Goal: Information Seeking & Learning: Learn about a topic

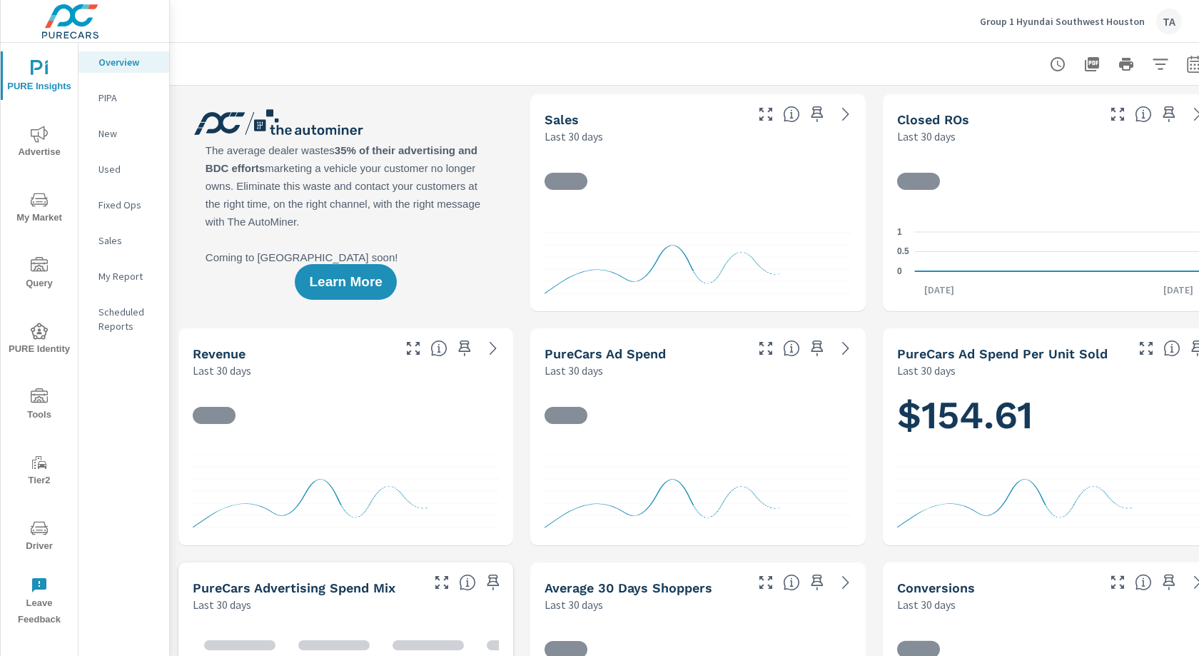
click at [32, 209] on span "My Market" at bounding box center [39, 208] width 69 height 35
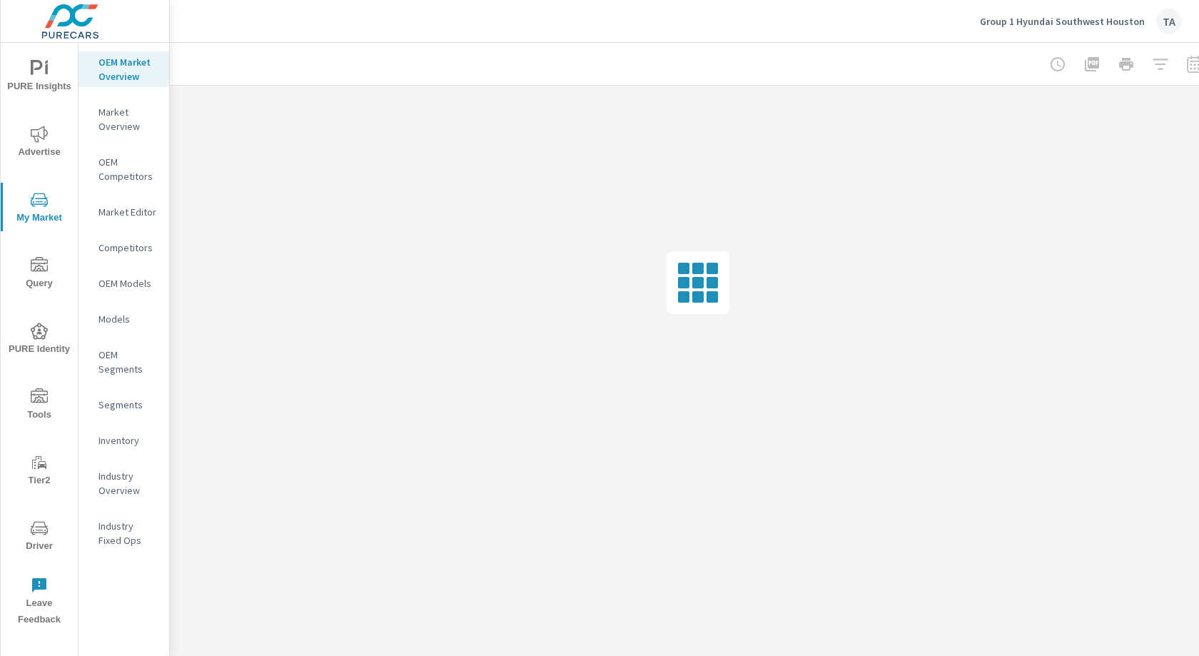
click at [119, 431] on div "Inventory" at bounding box center [124, 440] width 91 height 21
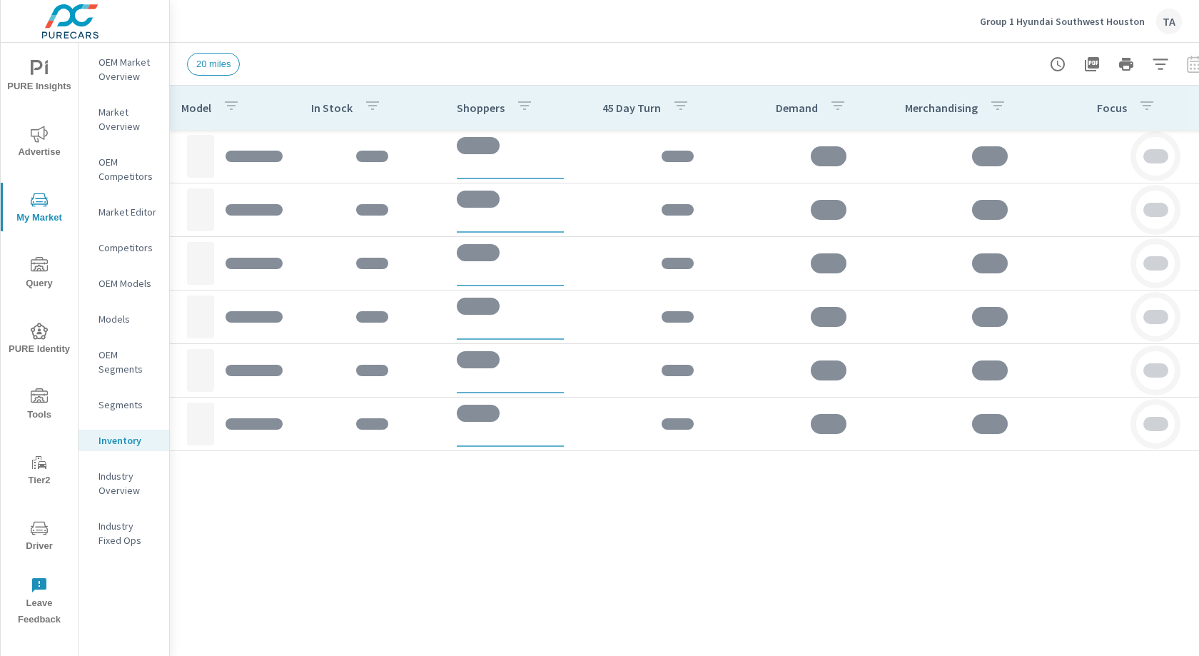
click at [1168, 64] on icon "button" at bounding box center [1160, 64] width 17 height 17
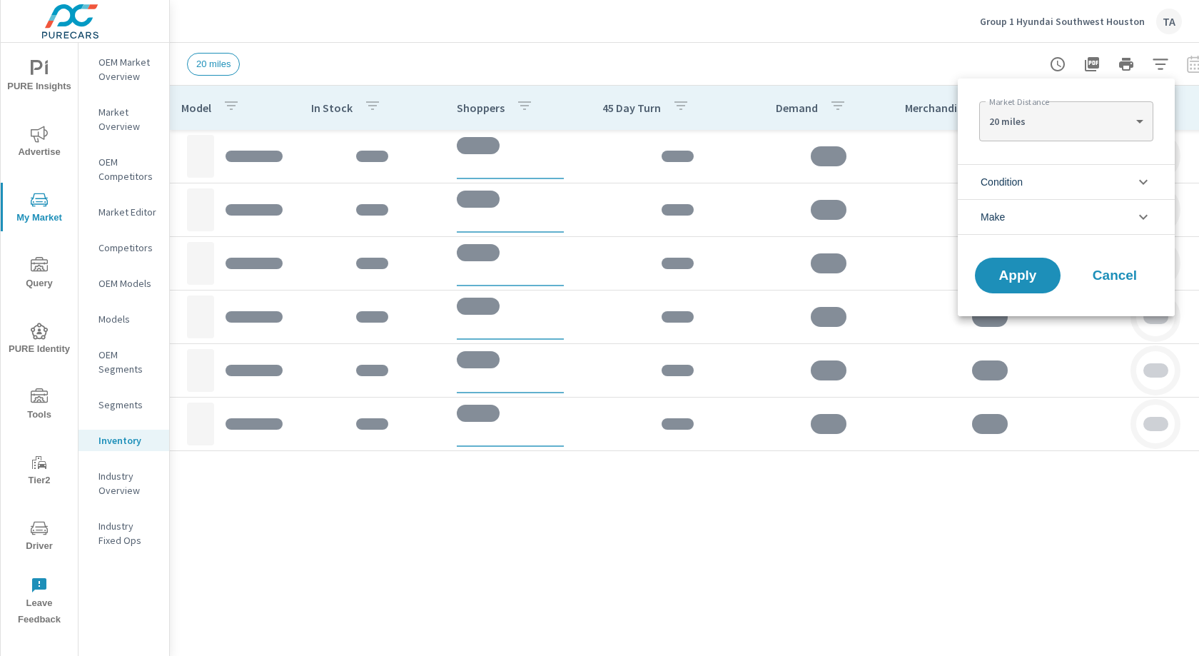
click at [1030, 164] on li "Condition" at bounding box center [1066, 181] width 217 height 35
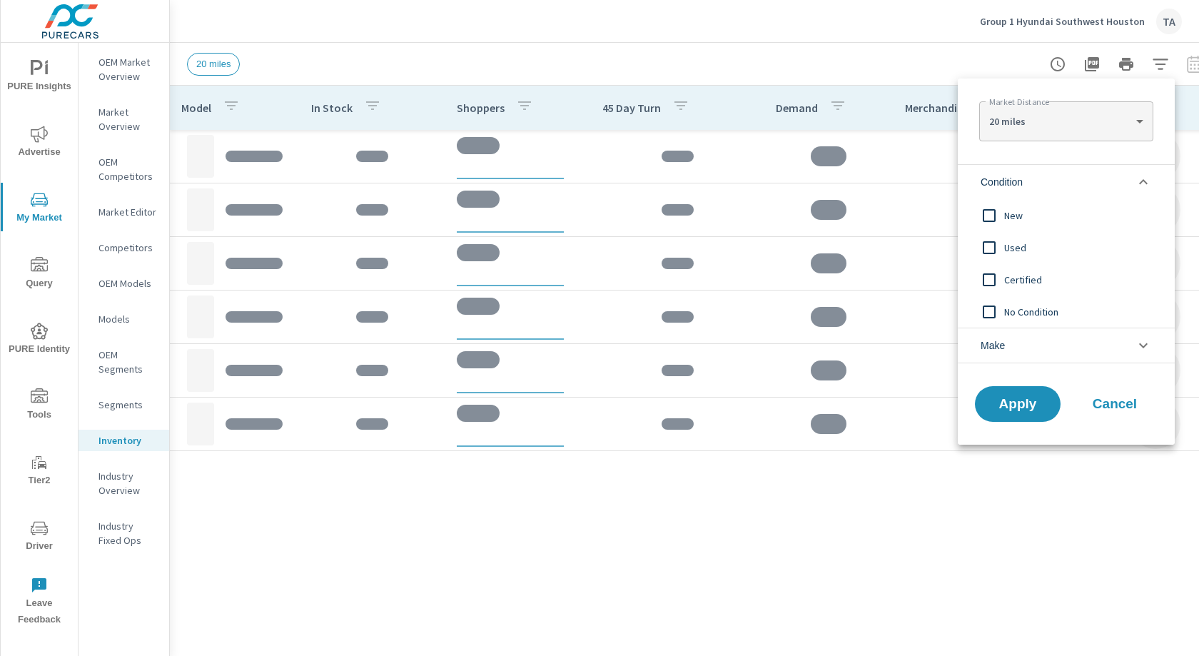
click at [993, 217] on input "filter options" at bounding box center [989, 216] width 30 height 30
click at [1013, 422] on div "Apply Cancel" at bounding box center [1066, 407] width 217 height 76
click at [1013, 418] on button "Apply" at bounding box center [1017, 403] width 88 height 37
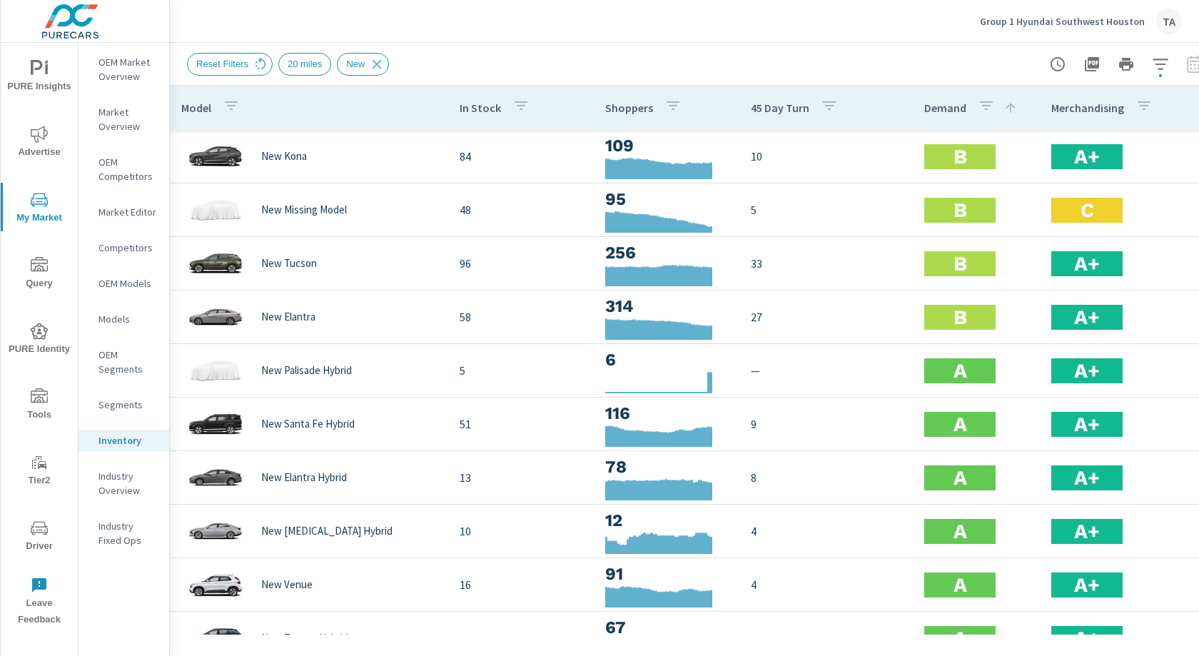
click at [1095, 110] on p "Merchandising" at bounding box center [1087, 108] width 73 height 14
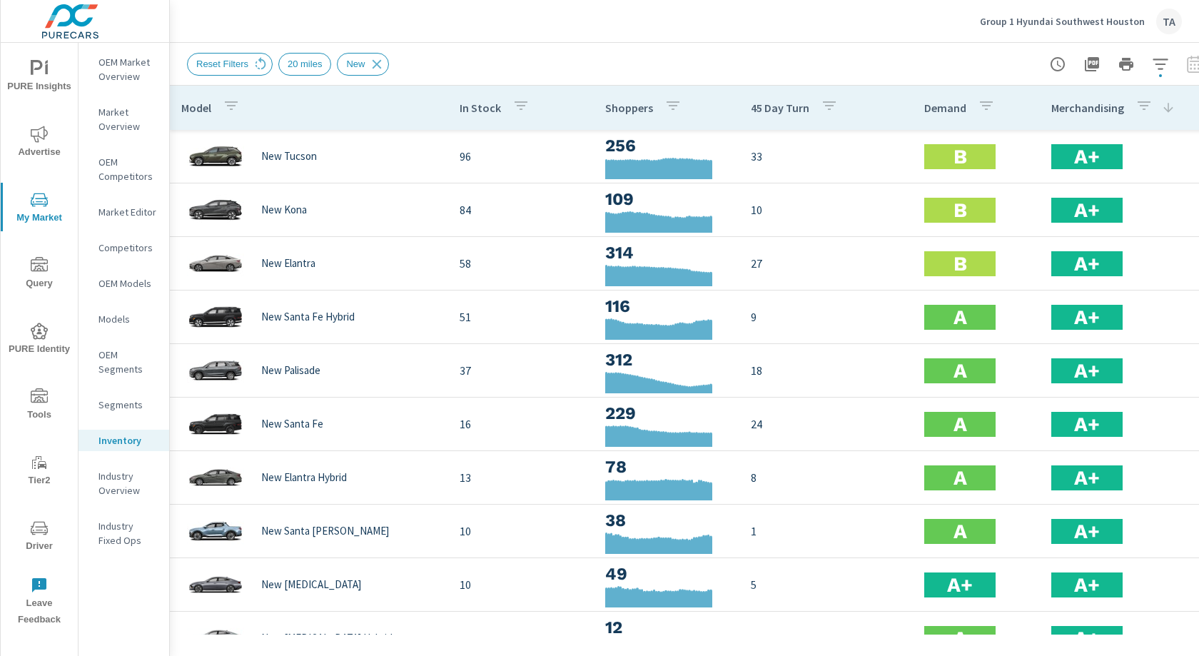
click at [1095, 110] on p "Merchandising" at bounding box center [1087, 108] width 73 height 14
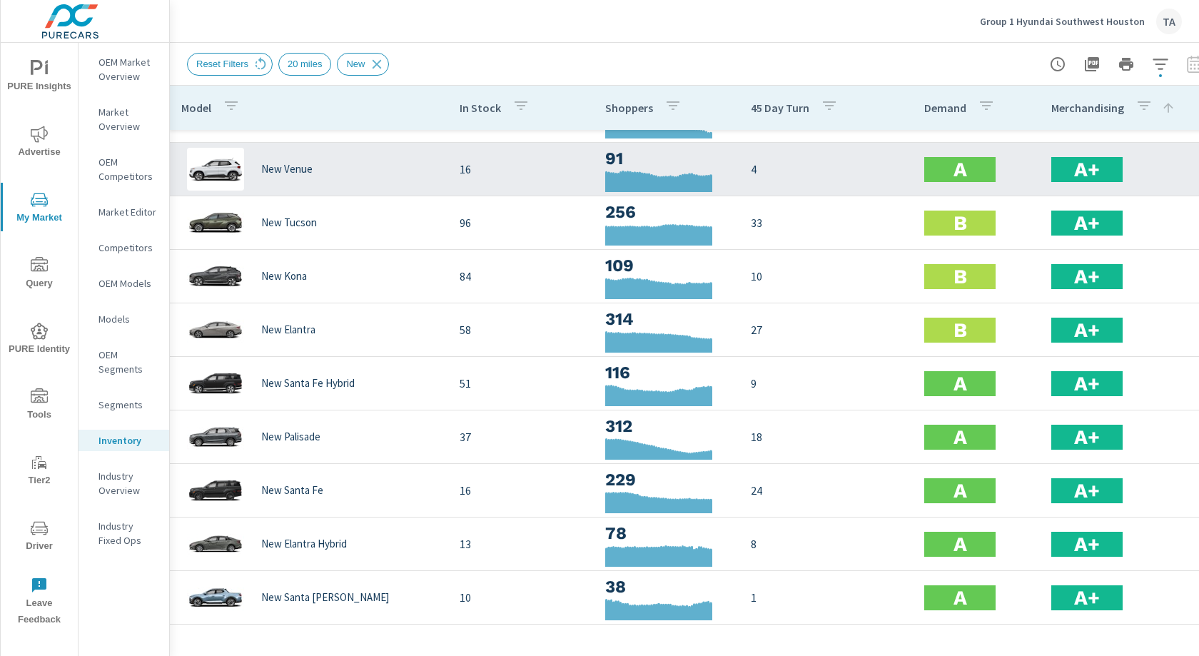
scroll to position [41, 0]
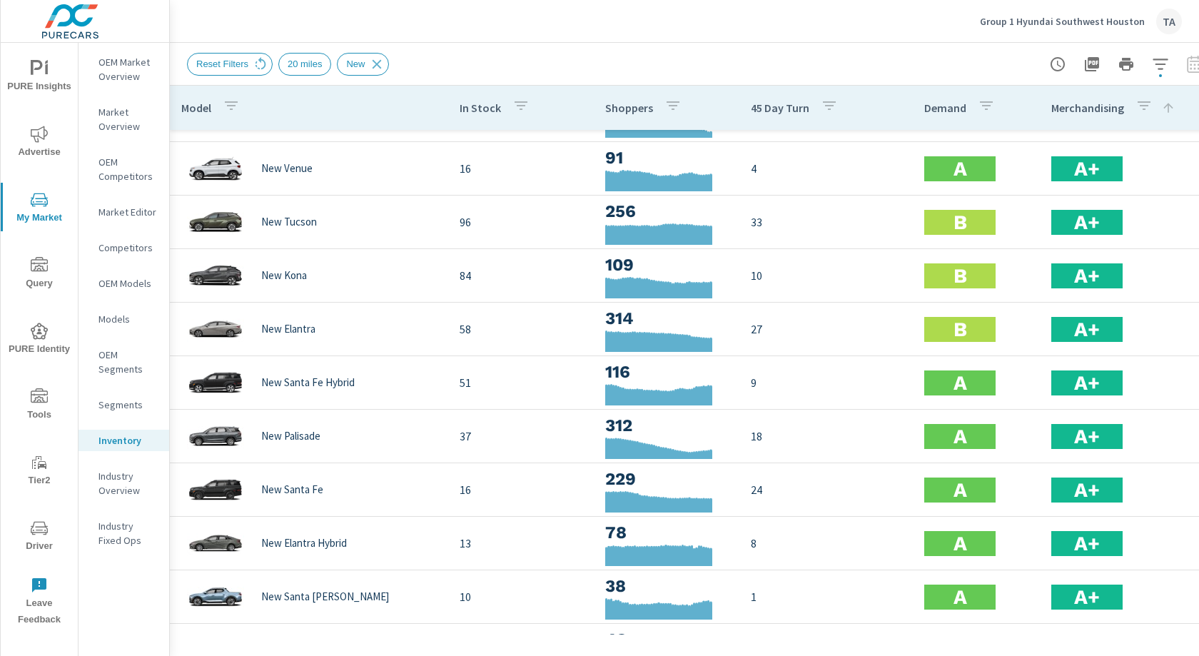
click at [69, 71] on span "PURE Insights" at bounding box center [39, 77] width 69 height 35
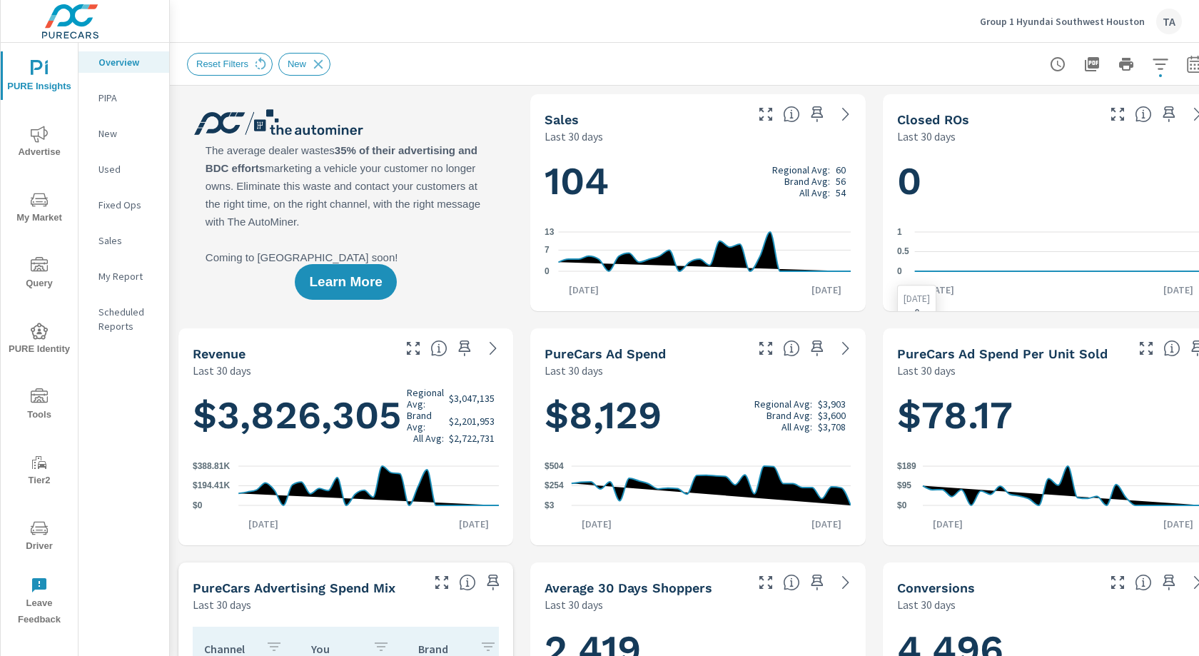
scroll to position [0, 26]
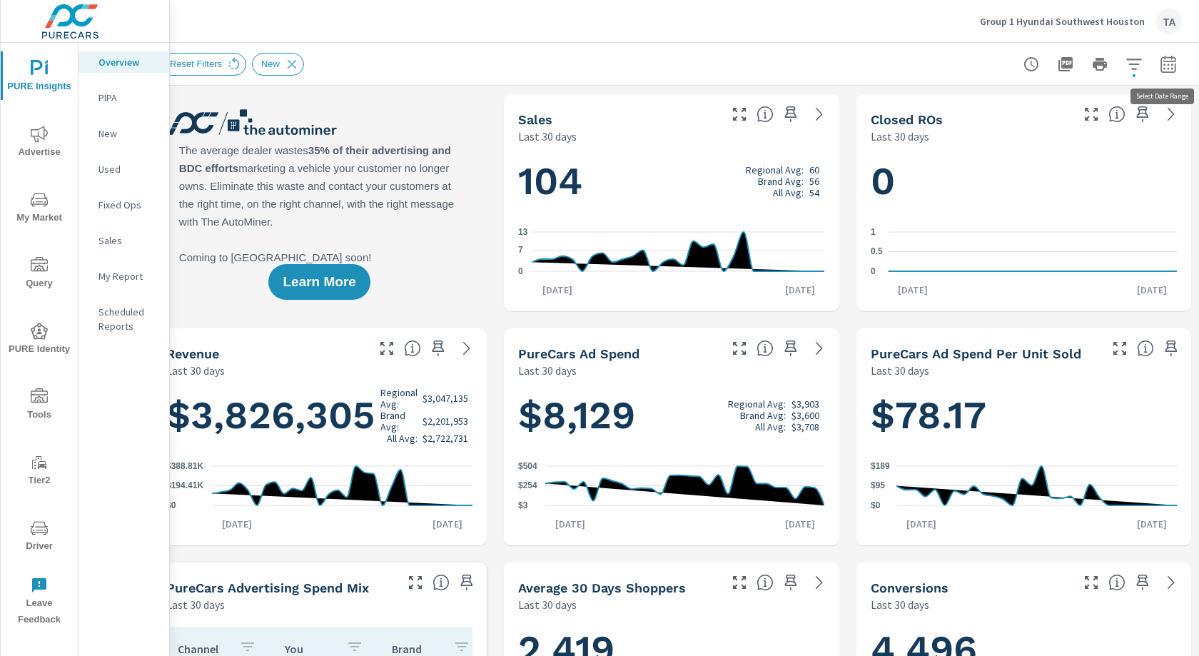
click at [1169, 63] on icon "button" at bounding box center [1168, 64] width 17 height 17
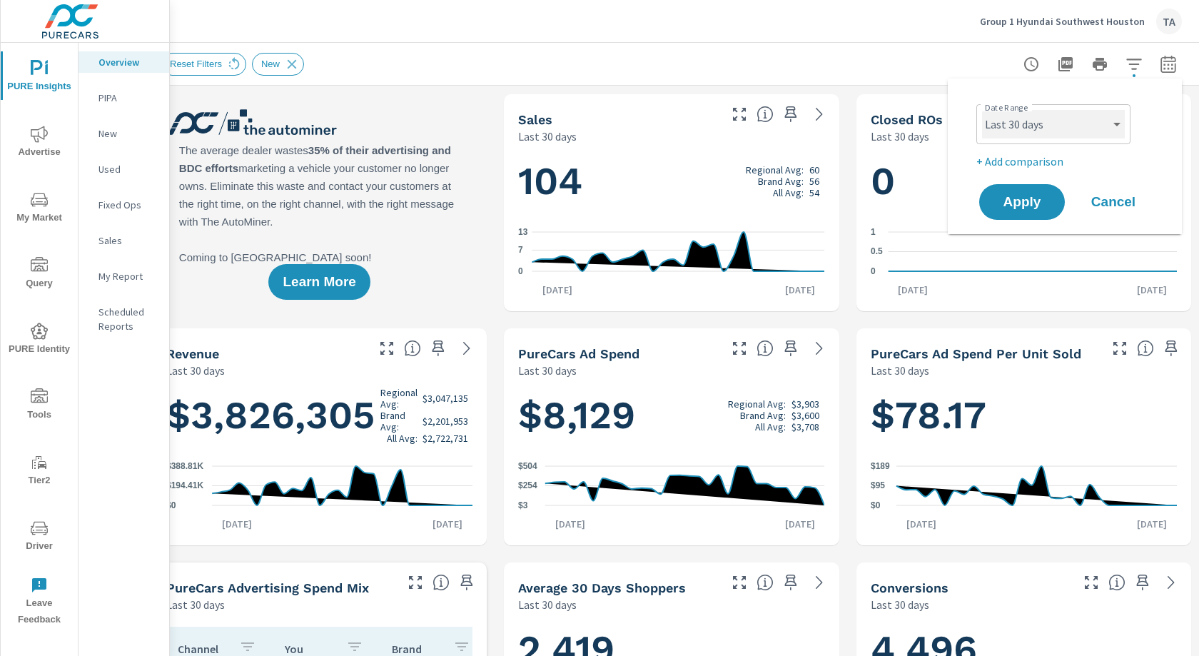
click at [1047, 128] on select "Custom [DATE] Last week Last 7 days Last 14 days Last 30 days Last 45 days Last…" at bounding box center [1053, 124] width 143 height 29
click at [982, 110] on select "Custom [DATE] Last week Last 7 days Last 14 days Last 30 days Last 45 days Last…" at bounding box center [1053, 124] width 143 height 29
select select "Last month"
click at [1021, 213] on button "Apply" at bounding box center [1022, 202] width 86 height 36
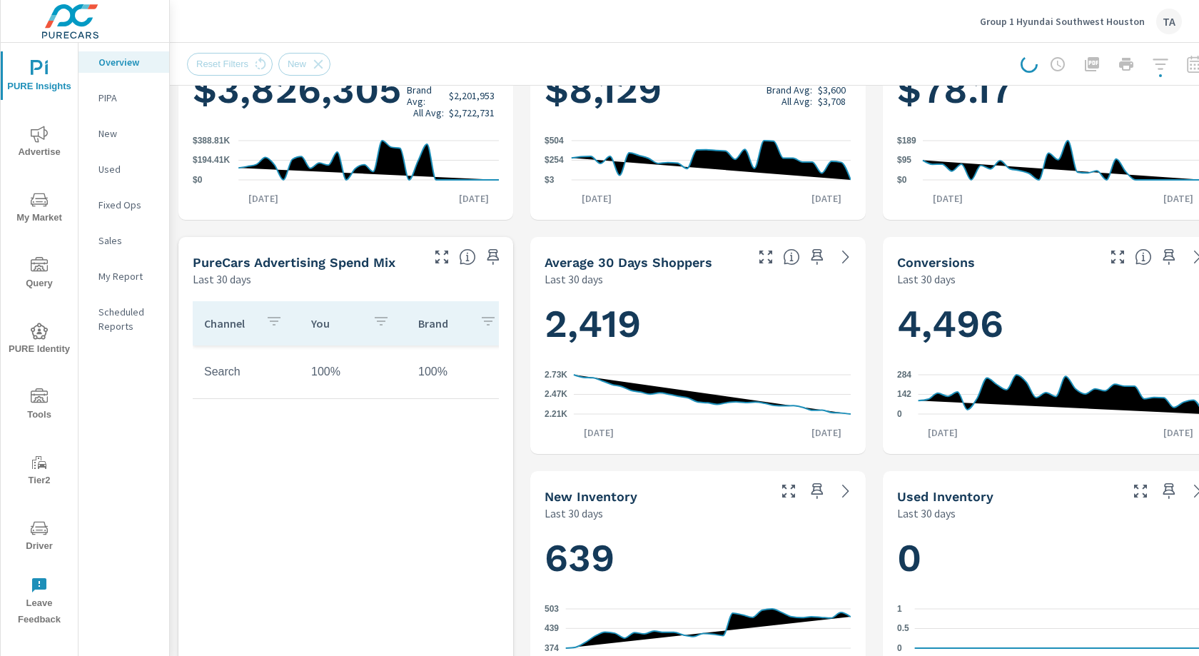
scroll to position [789, 0]
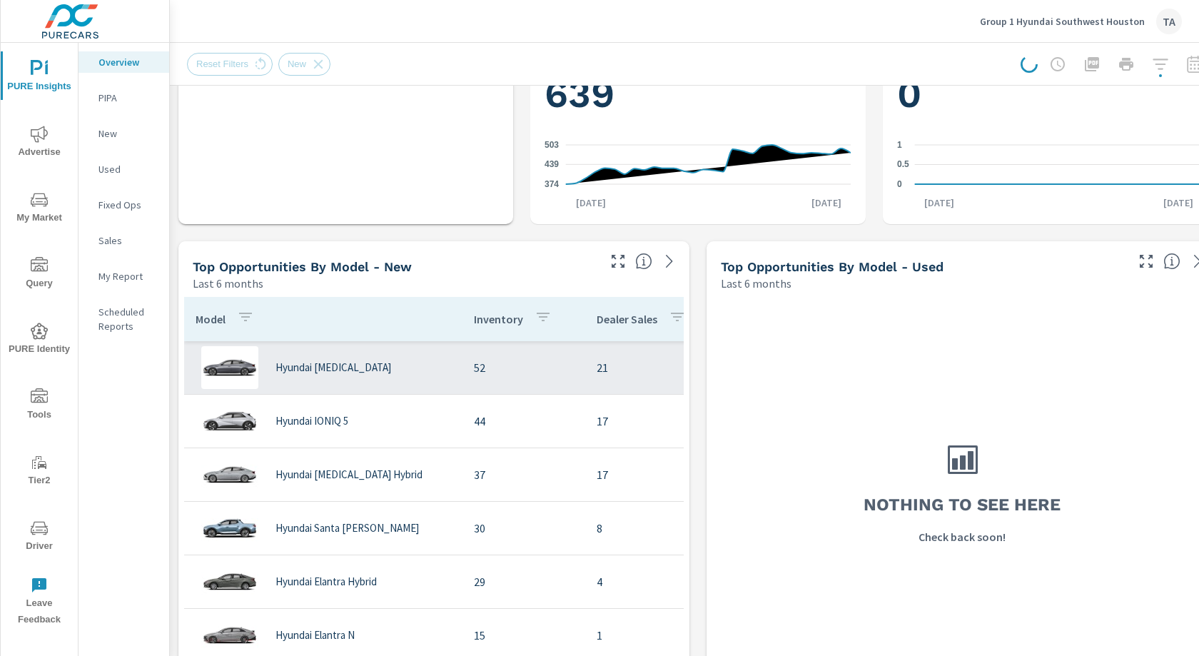
scroll to position [644, 0]
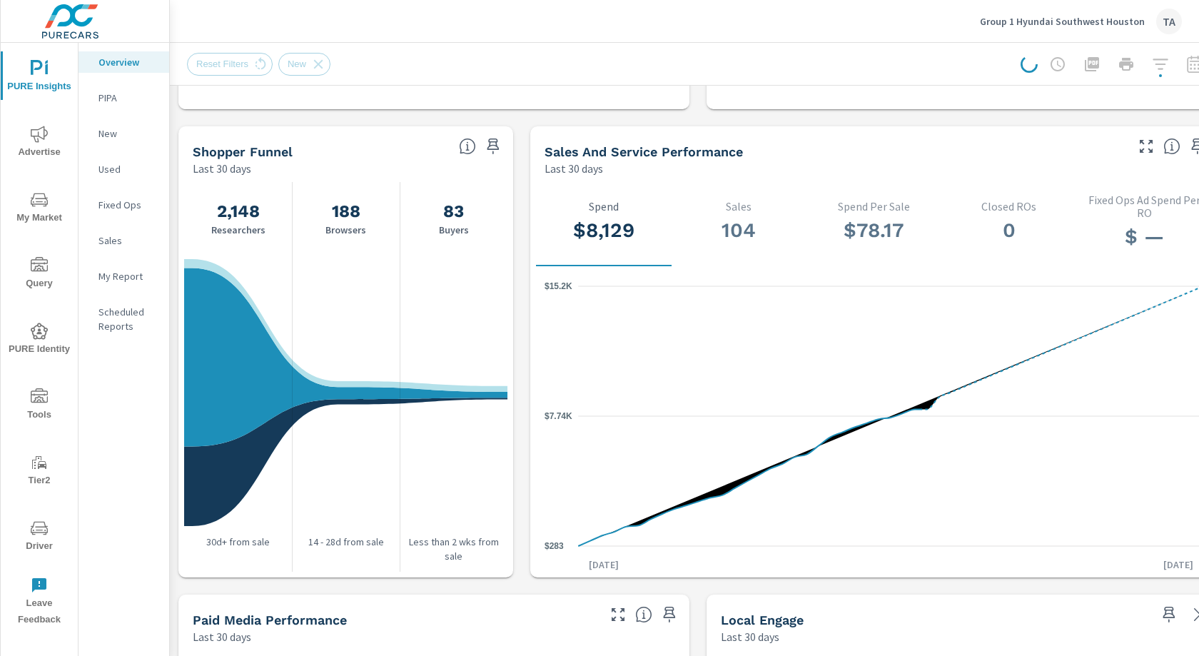
scroll to position [1363, 0]
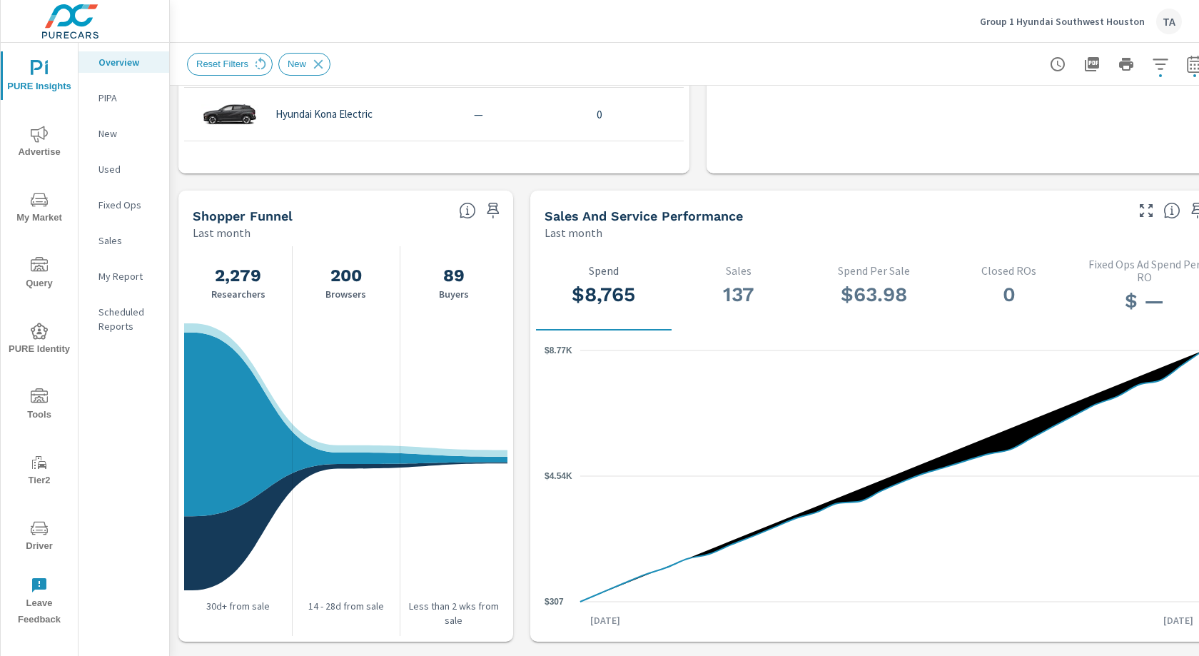
scroll to position [1332, 0]
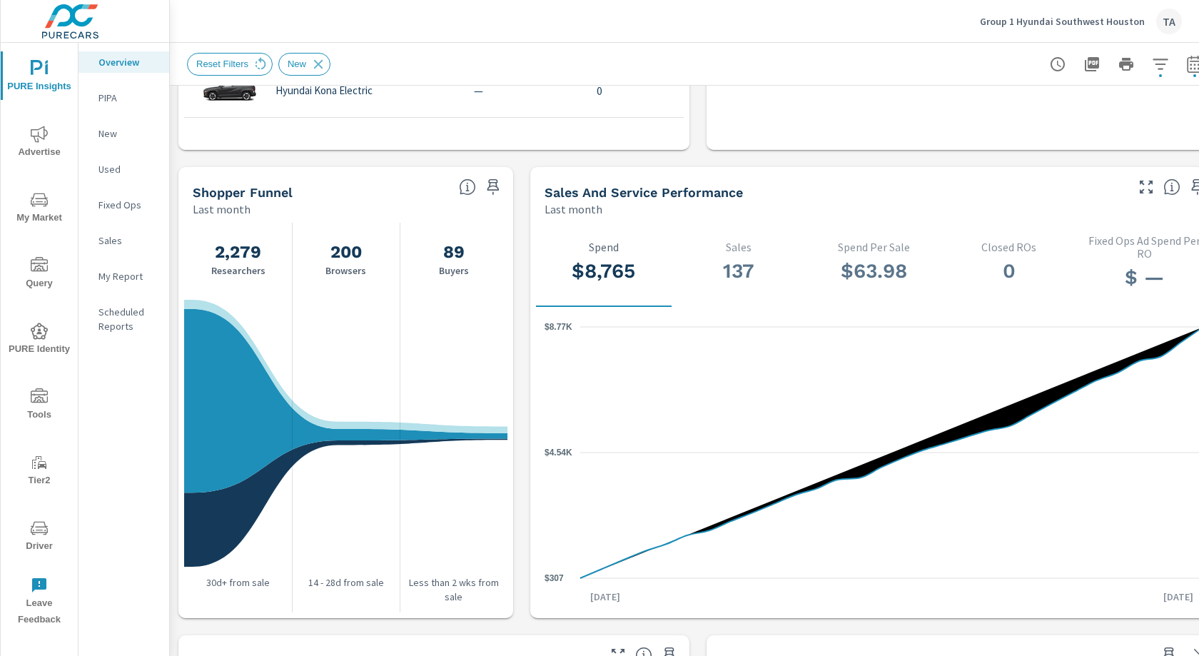
click at [44, 148] on span "Advertise" at bounding box center [39, 143] width 69 height 35
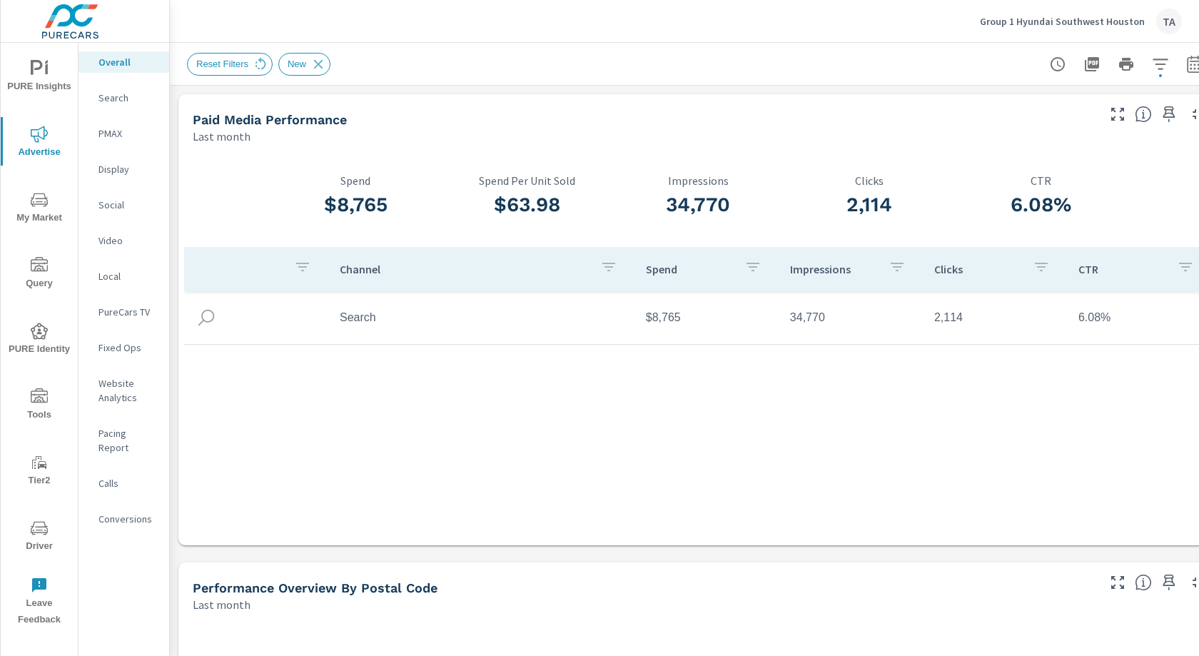
click at [1161, 75] on span "button" at bounding box center [1160, 75] width 3 height 3
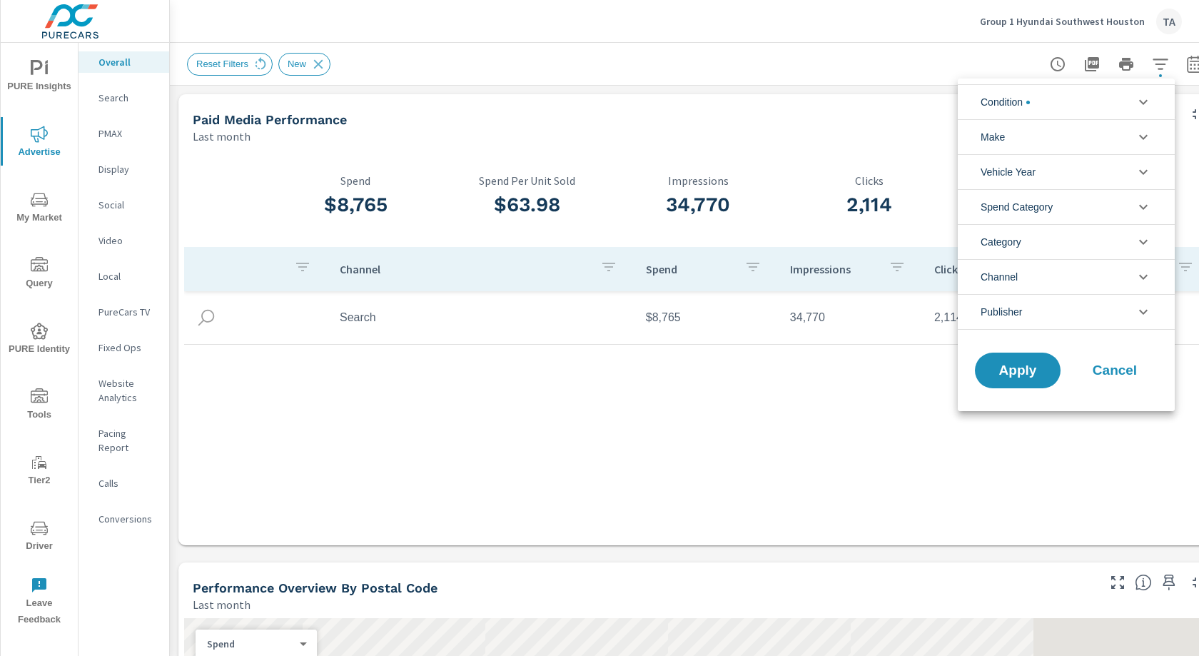
click at [1035, 107] on li "Condition" at bounding box center [1066, 101] width 217 height 35
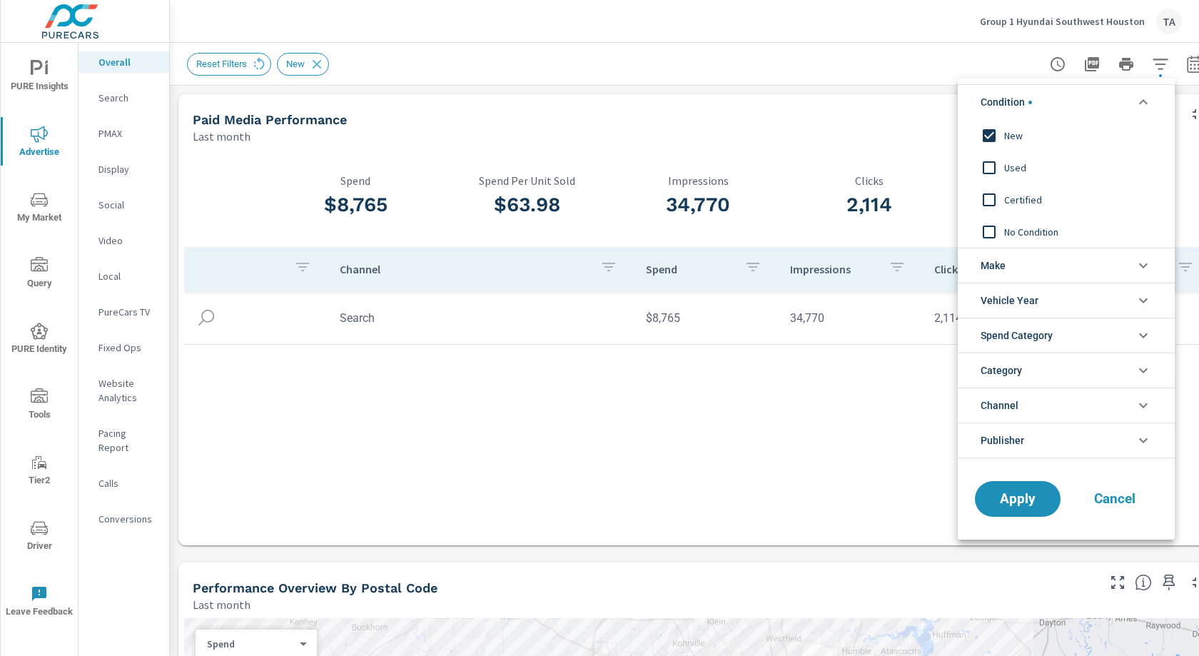
click at [986, 138] on input "filter options" at bounding box center [989, 136] width 30 height 30
click at [1041, 370] on li "Category" at bounding box center [1066, 370] width 217 height 35
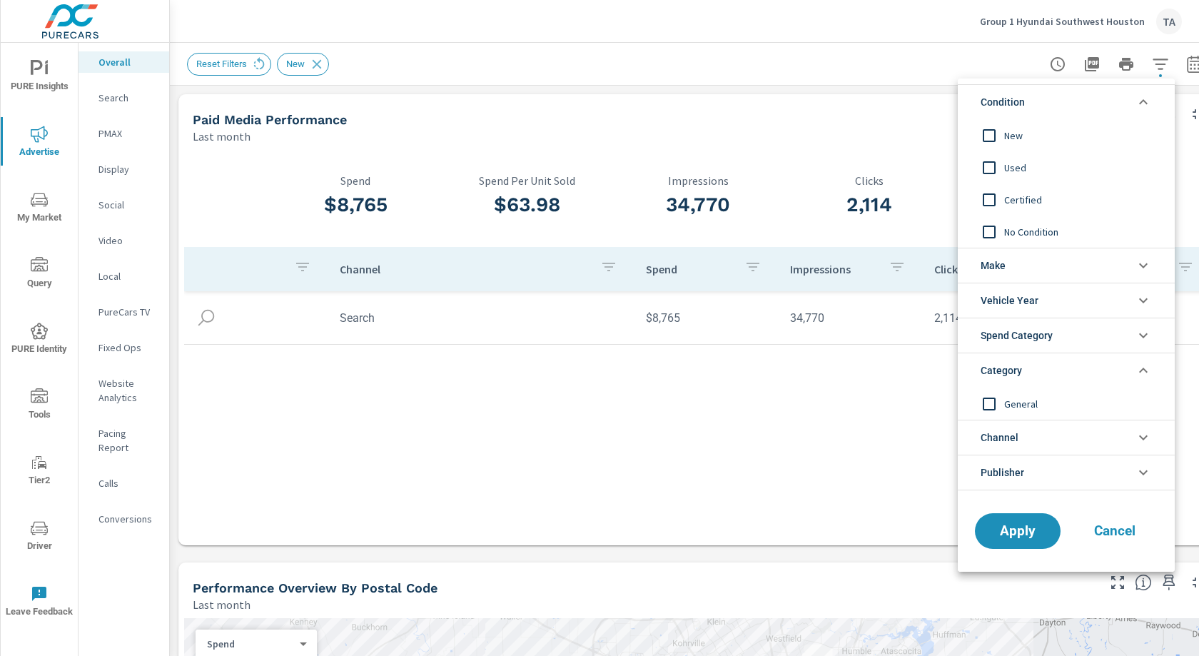
click at [1053, 342] on span "Spend Category" at bounding box center [1017, 335] width 72 height 34
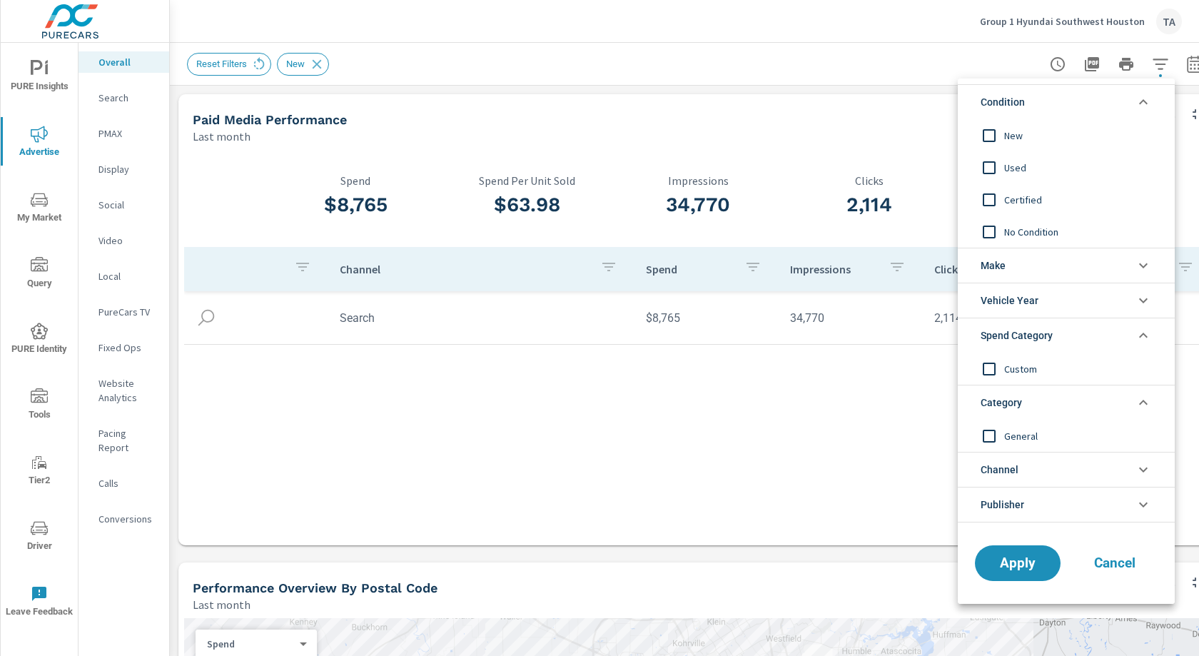
click at [1053, 342] on span "Spend Category" at bounding box center [1017, 335] width 72 height 34
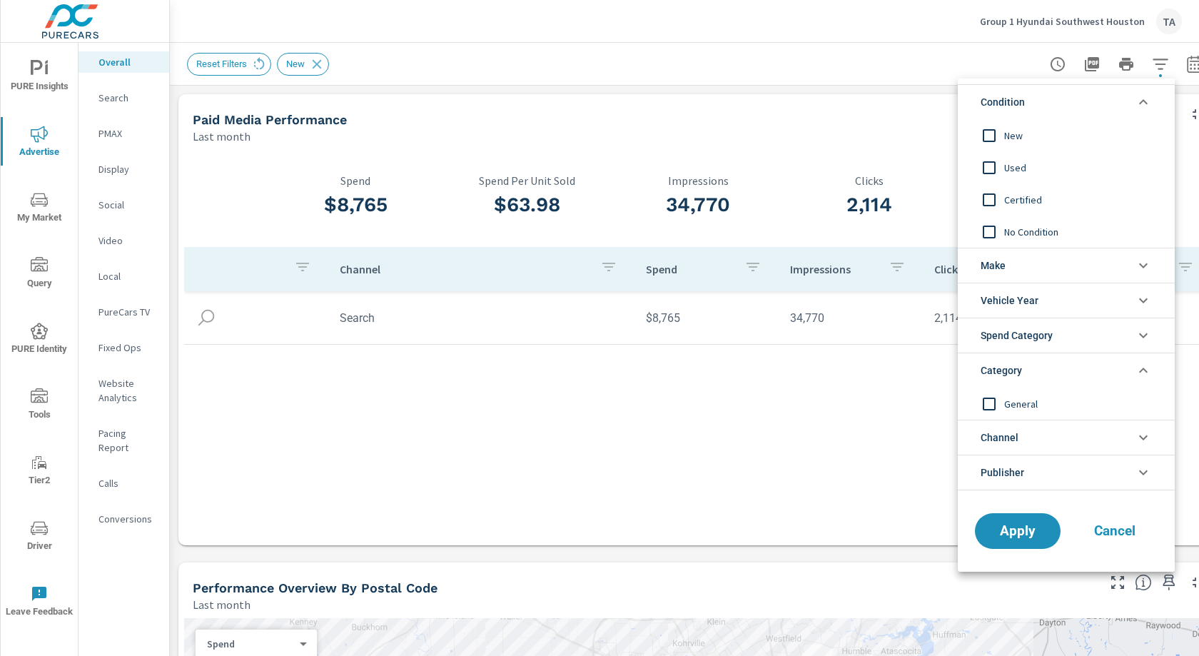
click at [1050, 433] on li "Channel" at bounding box center [1066, 437] width 217 height 35
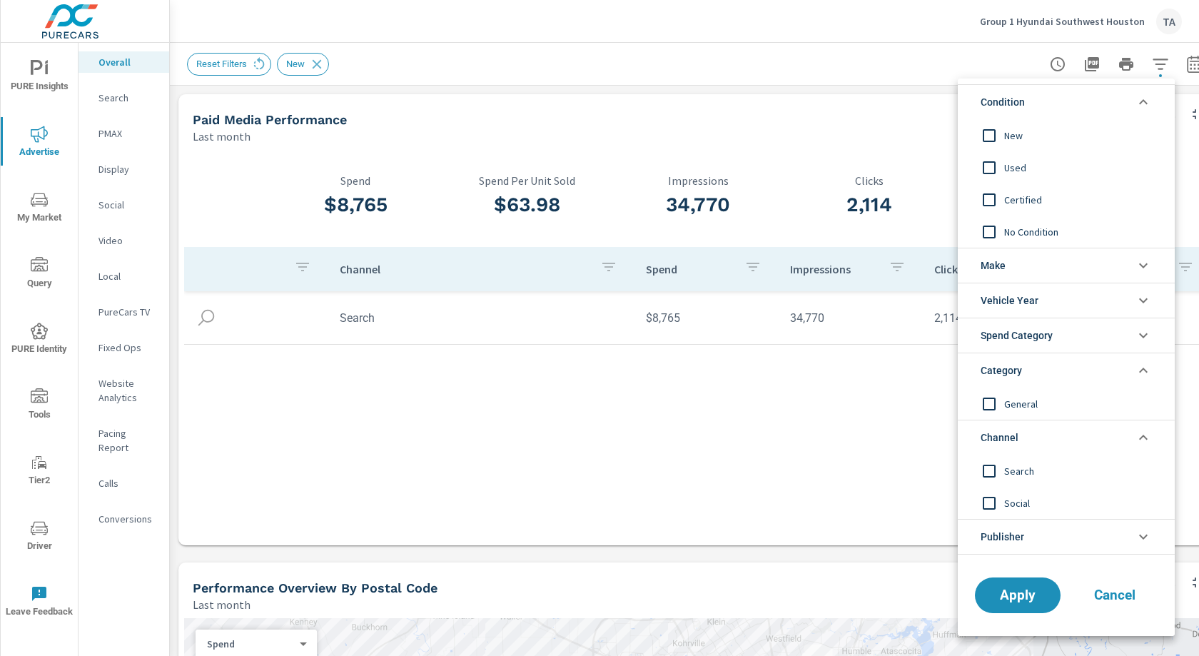
click at [982, 467] on input "filter options" at bounding box center [989, 471] width 30 height 30
click at [989, 499] on input "filter options" at bounding box center [989, 503] width 30 height 30
click at [1021, 591] on span "Apply" at bounding box center [1017, 596] width 59 height 14
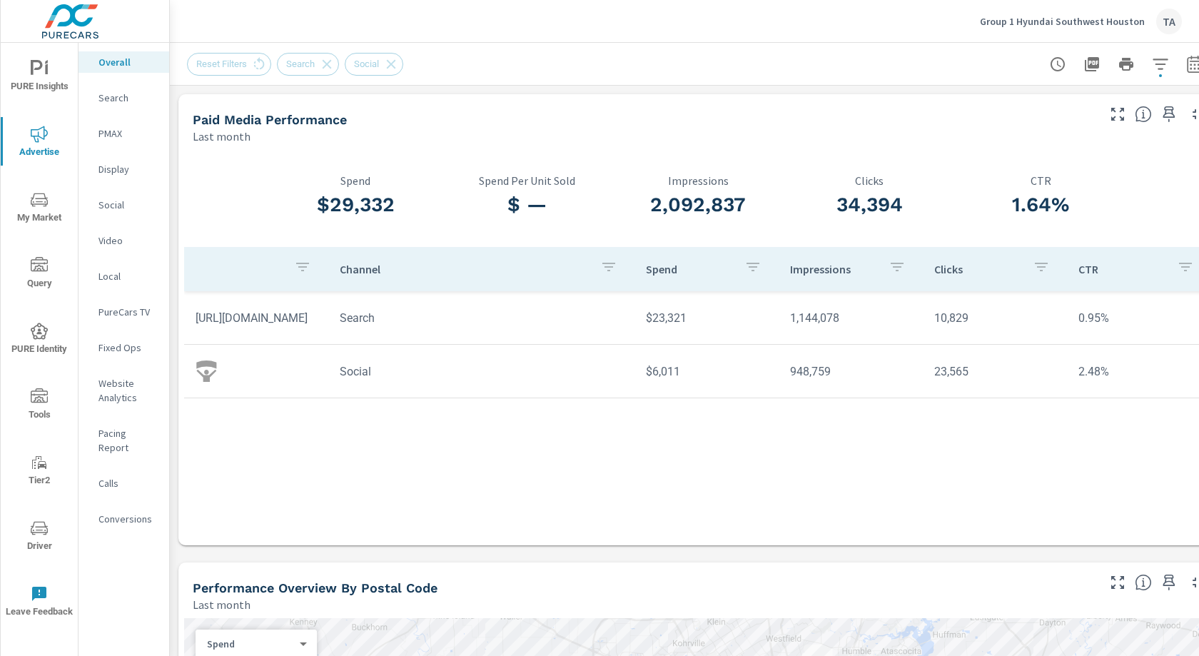
click at [354, 270] on p "Channel" at bounding box center [464, 269] width 249 height 14
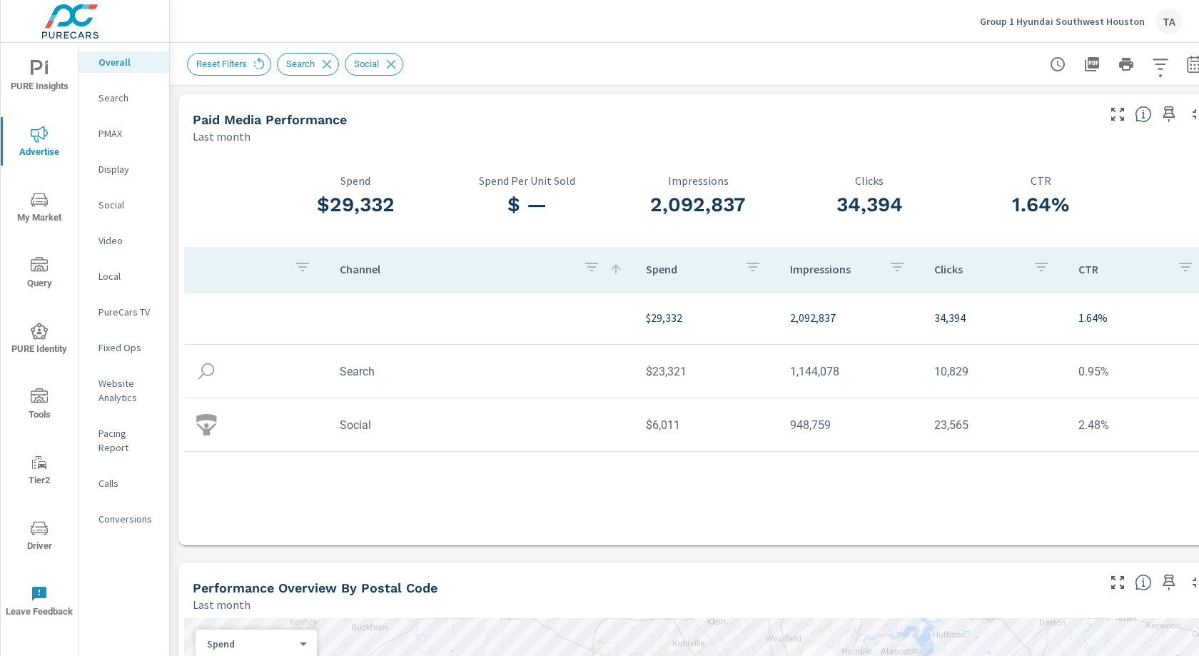
click at [117, 96] on p "Search" at bounding box center [127, 98] width 59 height 14
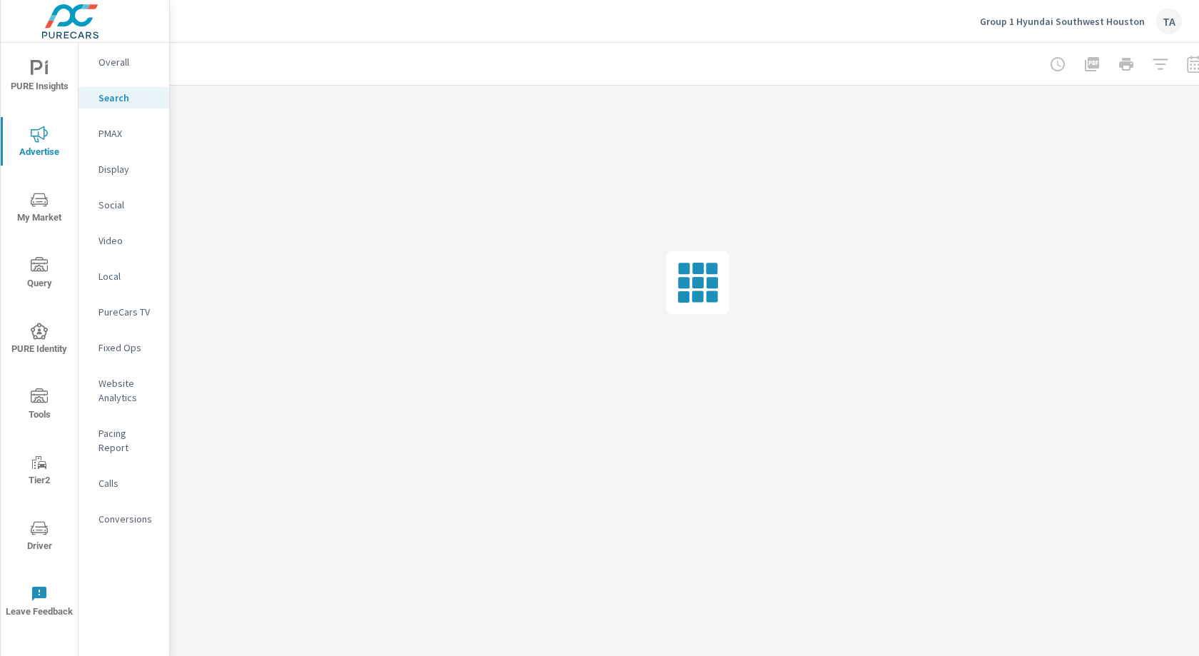
scroll to position [0, 26]
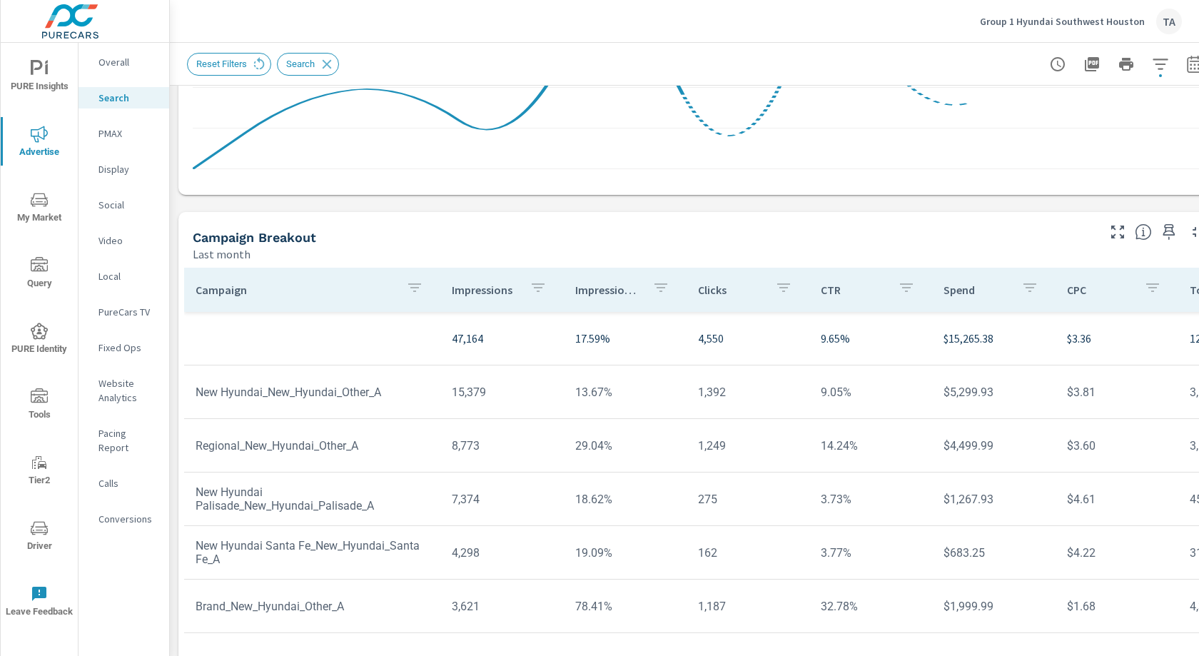
scroll to position [946, 0]
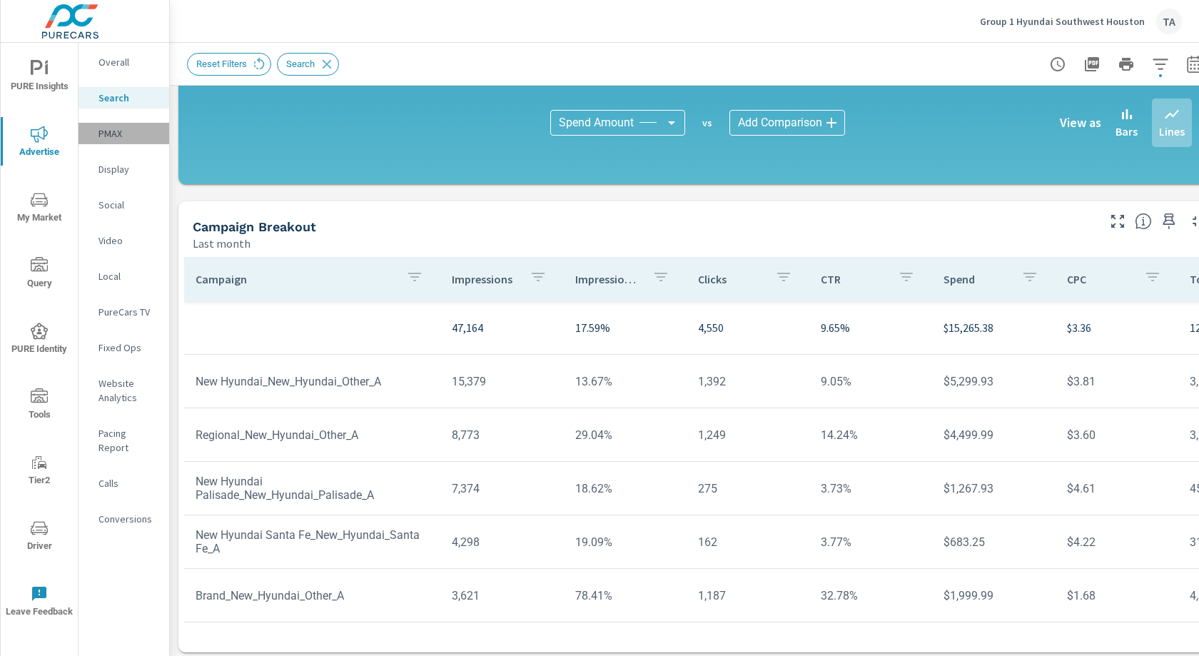
click at [118, 136] on p "PMAX" at bounding box center [127, 133] width 59 height 14
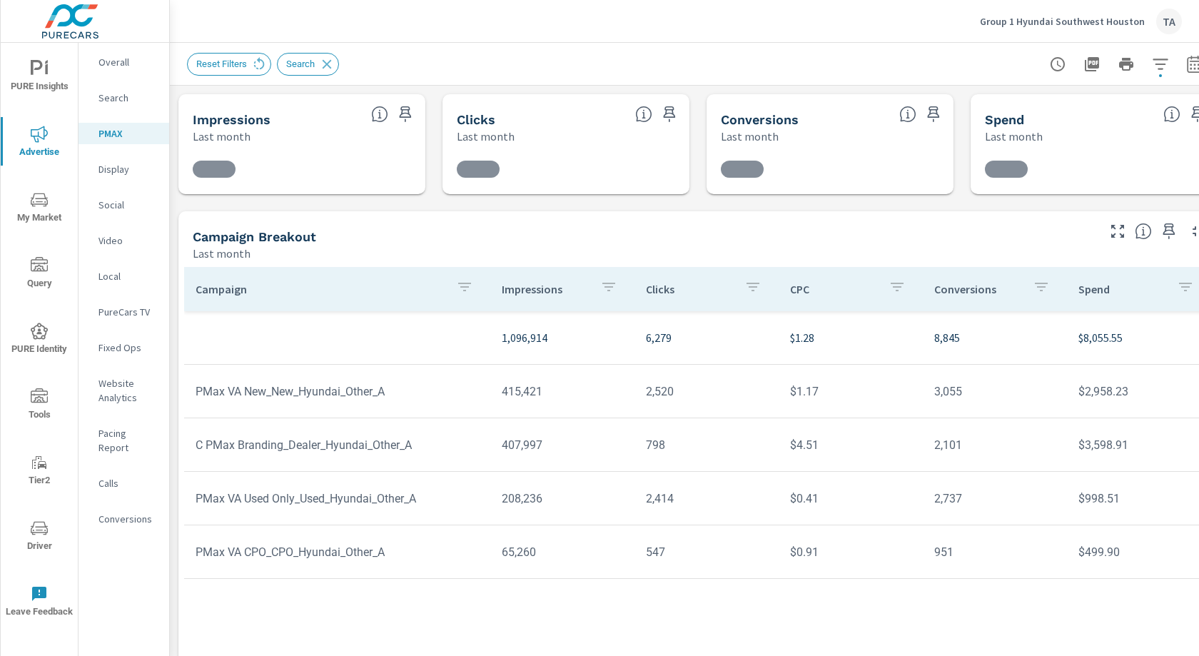
scroll to position [15, 0]
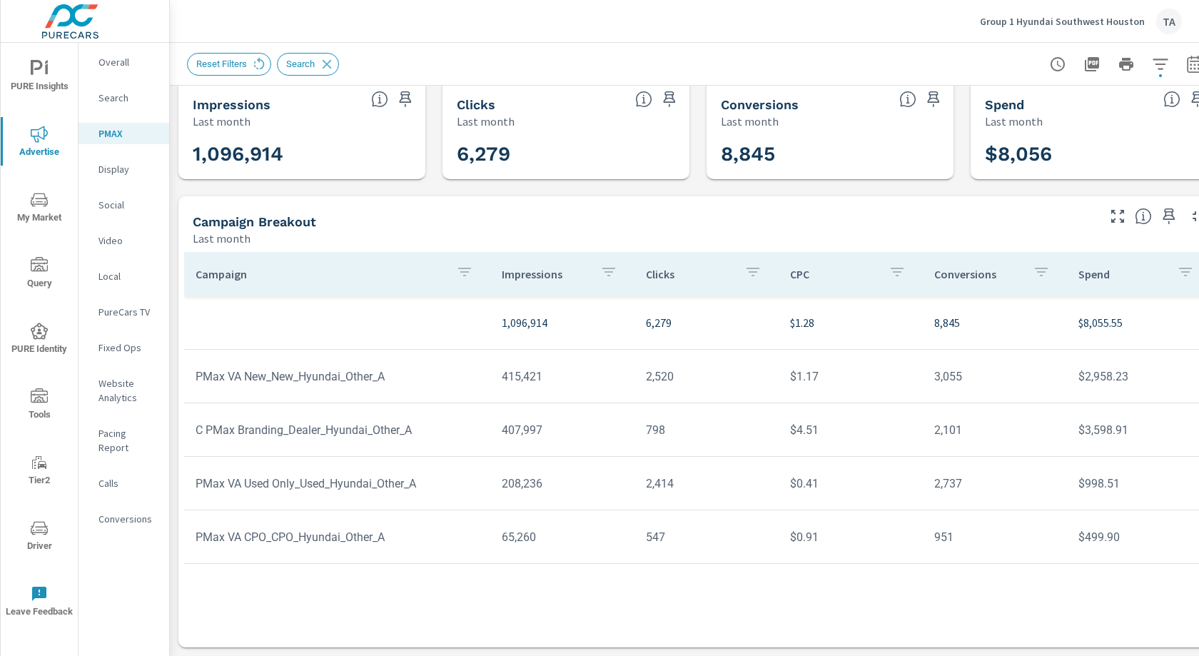
click at [112, 213] on div "Social" at bounding box center [124, 204] width 91 height 21
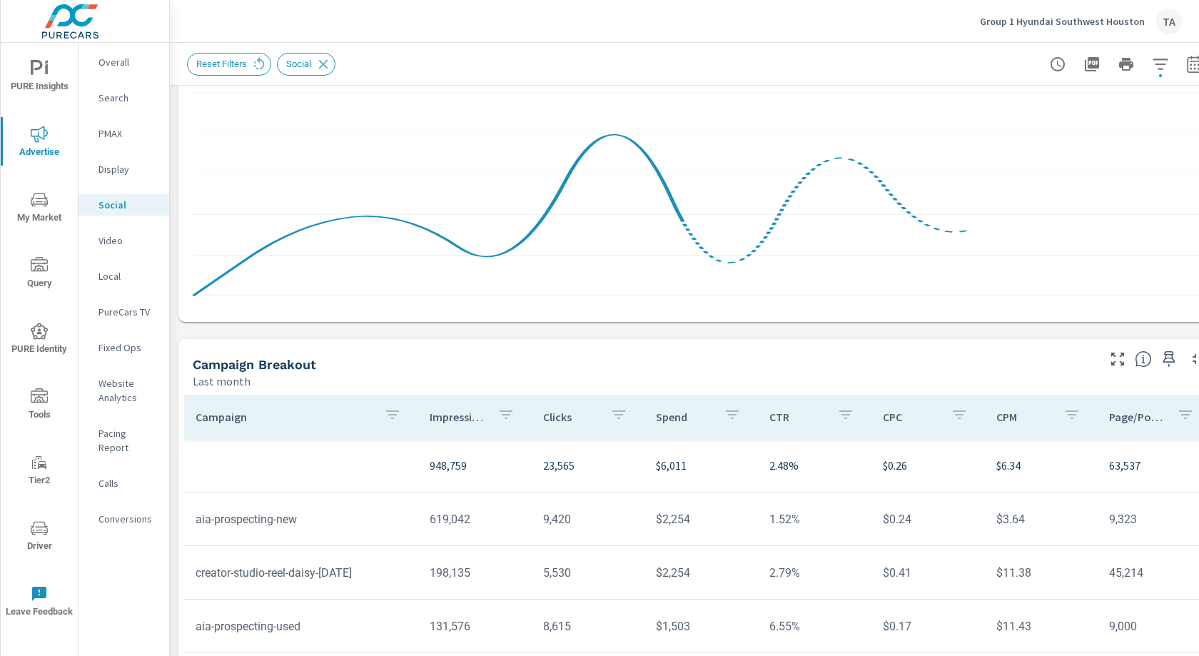
scroll to position [366, 0]
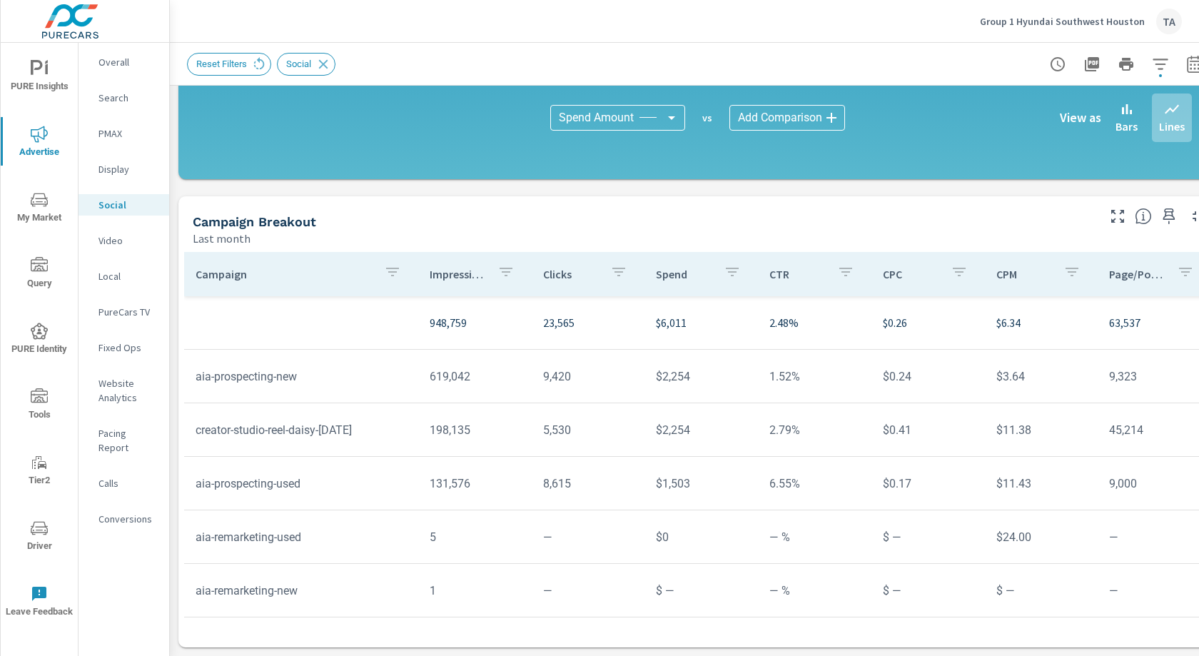
click at [36, 334] on icon "nav menu" at bounding box center [39, 331] width 17 height 17
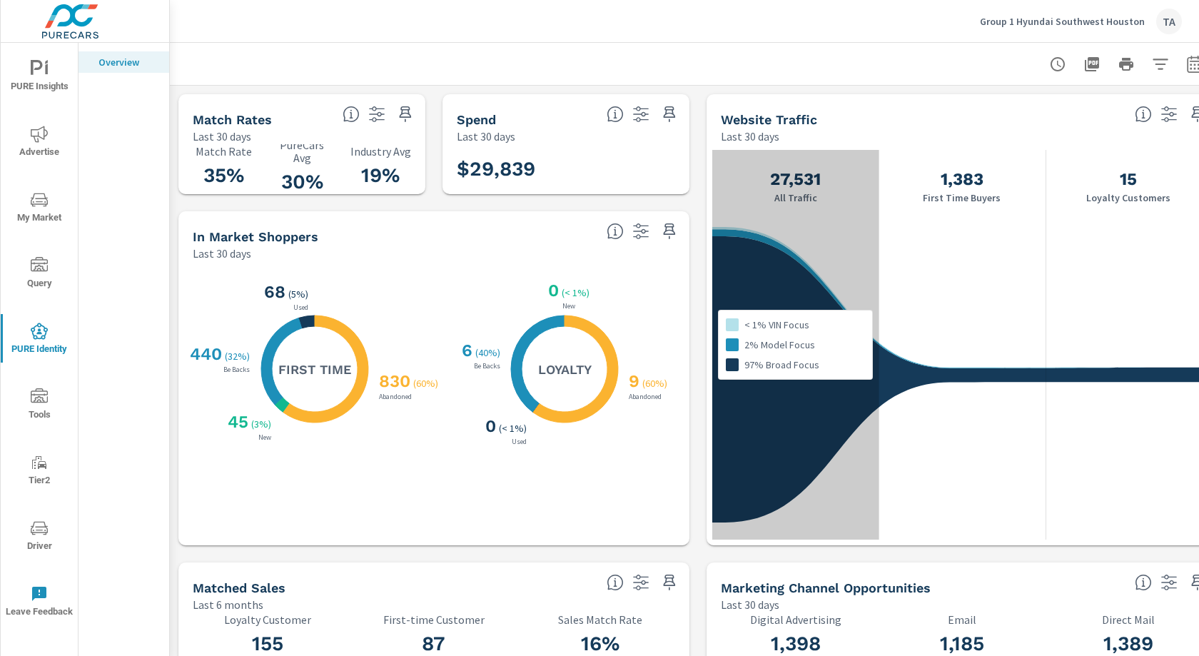
scroll to position [0, 26]
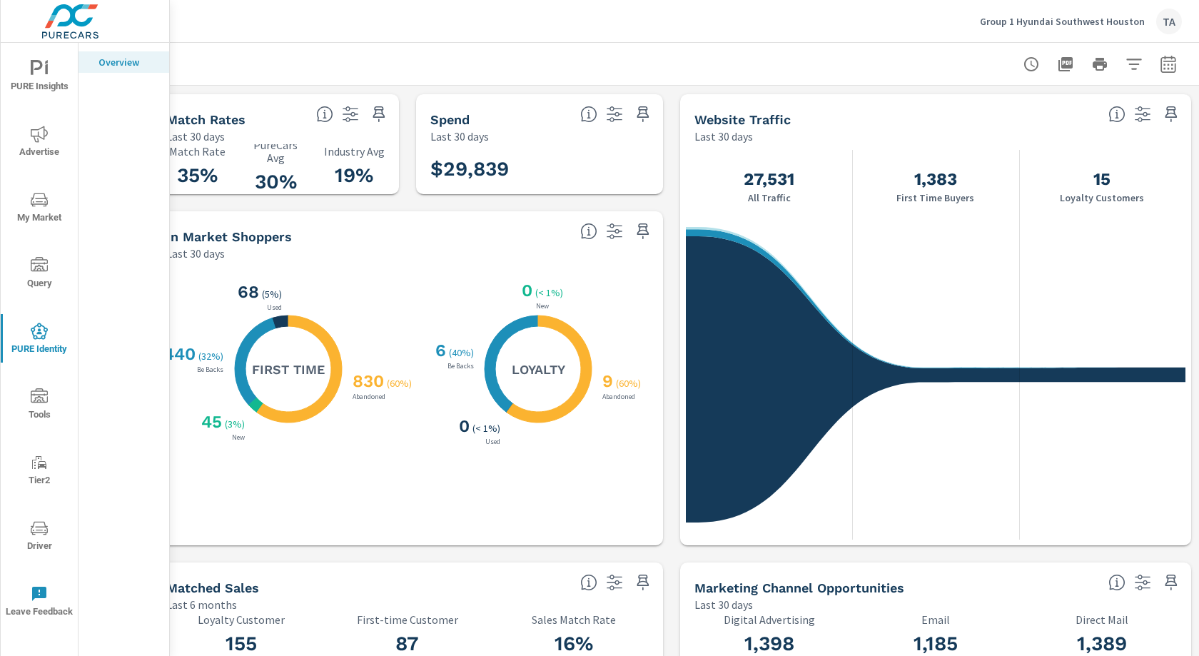
click at [1129, 24] on p "Group 1 Hyundai Southwest Houston" at bounding box center [1062, 21] width 165 height 13
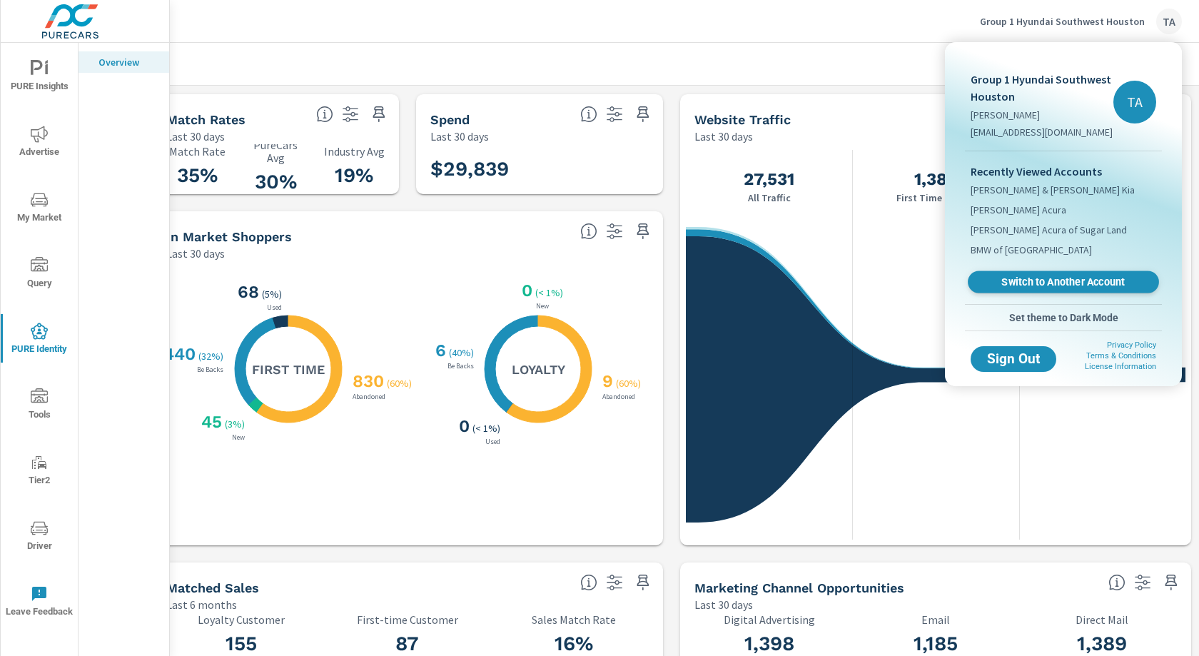
click at [1071, 284] on span "Switch to Another Account" at bounding box center [1063, 282] width 175 height 14
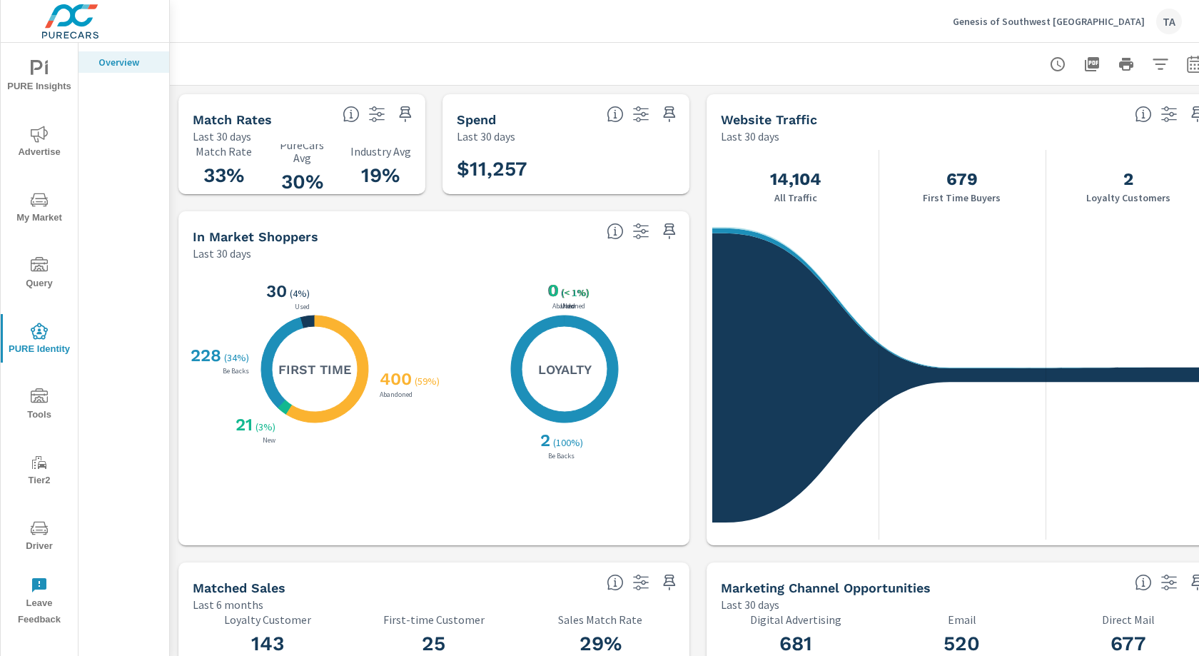
scroll to position [214, 0]
click at [41, 136] on icon "nav menu" at bounding box center [39, 134] width 17 height 17
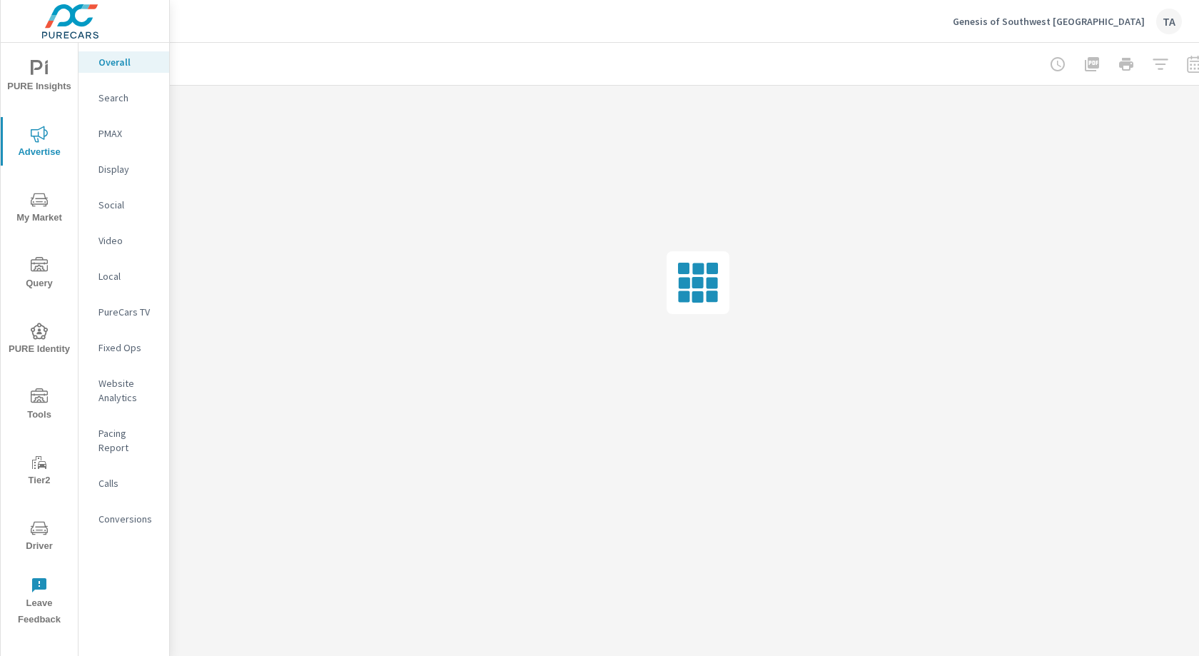
click at [34, 216] on span "My Market" at bounding box center [39, 208] width 69 height 35
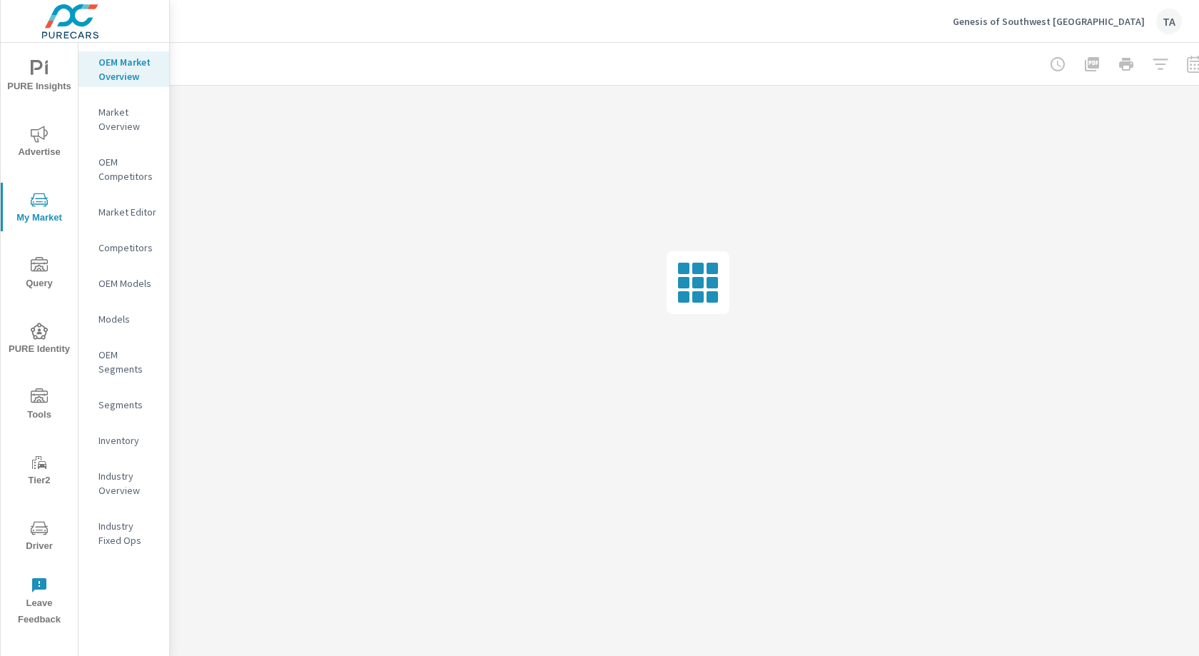
click at [120, 442] on p "Inventory" at bounding box center [127, 440] width 59 height 14
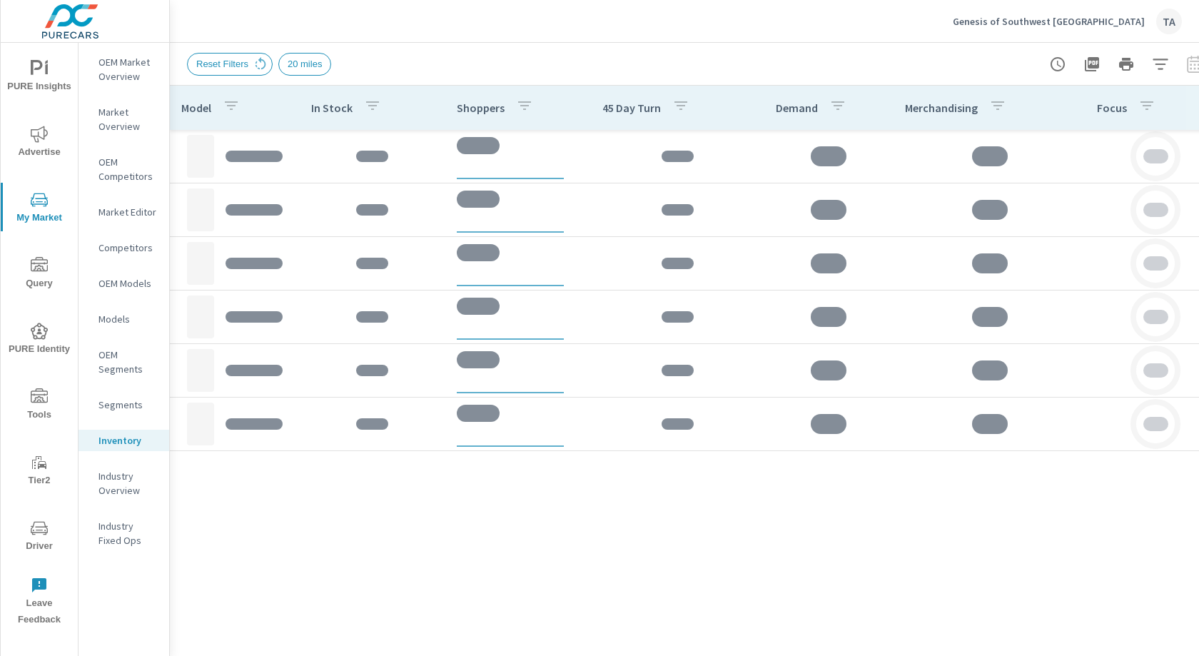
click at [1153, 68] on icon "button" at bounding box center [1160, 64] width 17 height 17
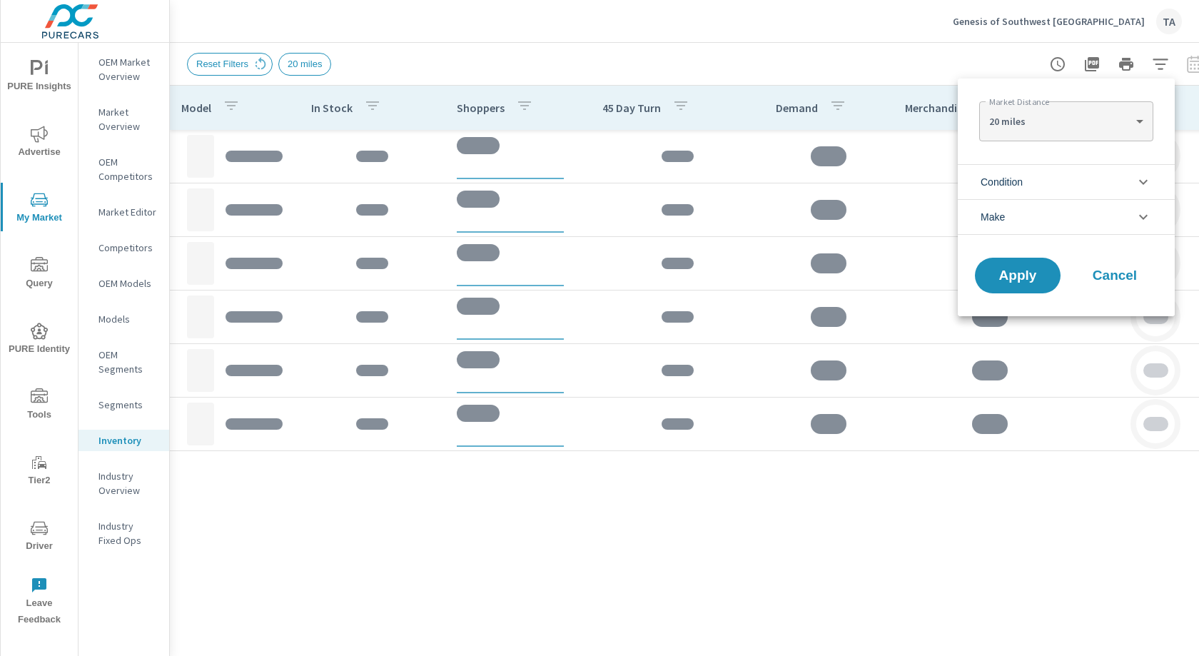
click at [1033, 193] on li "Condition" at bounding box center [1066, 181] width 217 height 35
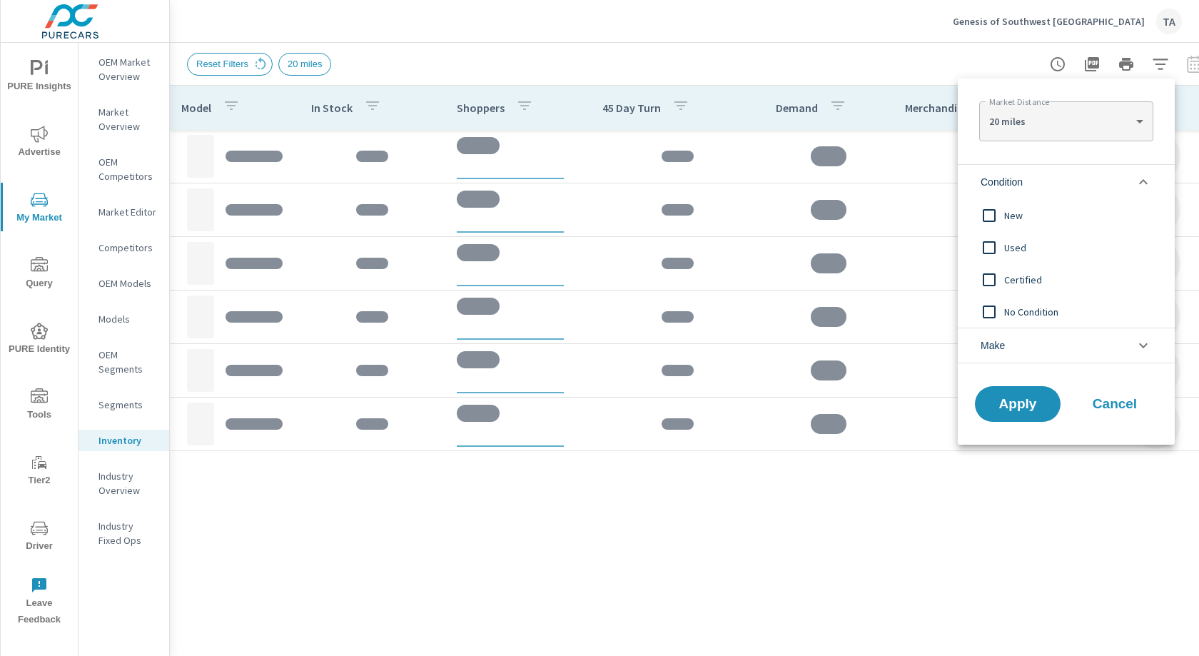
click at [982, 218] on input "filter options" at bounding box center [989, 216] width 30 height 30
click at [1006, 418] on button "Apply" at bounding box center [1017, 403] width 88 height 37
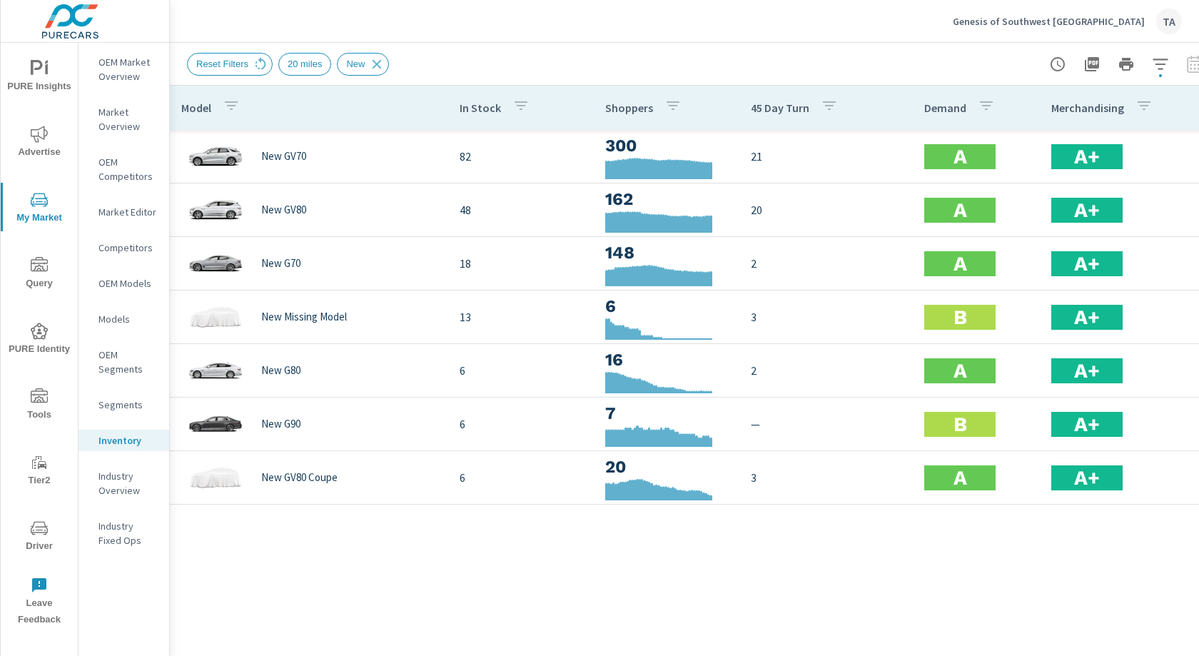
click at [206, 106] on p "Model" at bounding box center [196, 108] width 30 height 14
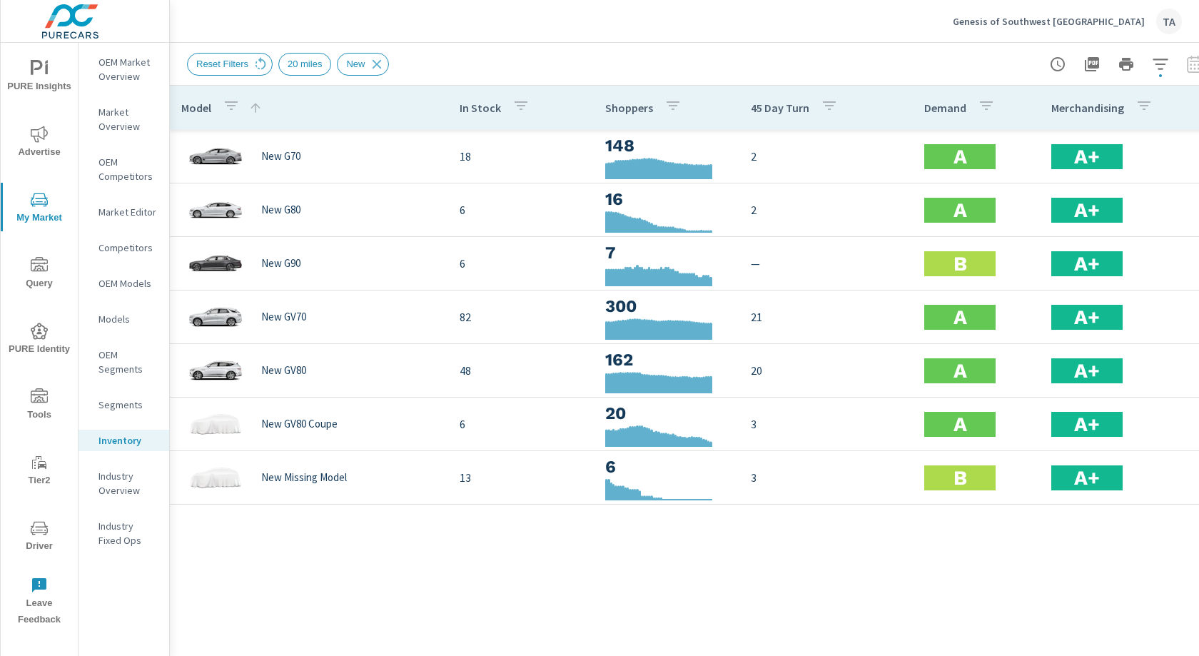
click at [36, 64] on icon "nav menu" at bounding box center [39, 68] width 17 height 17
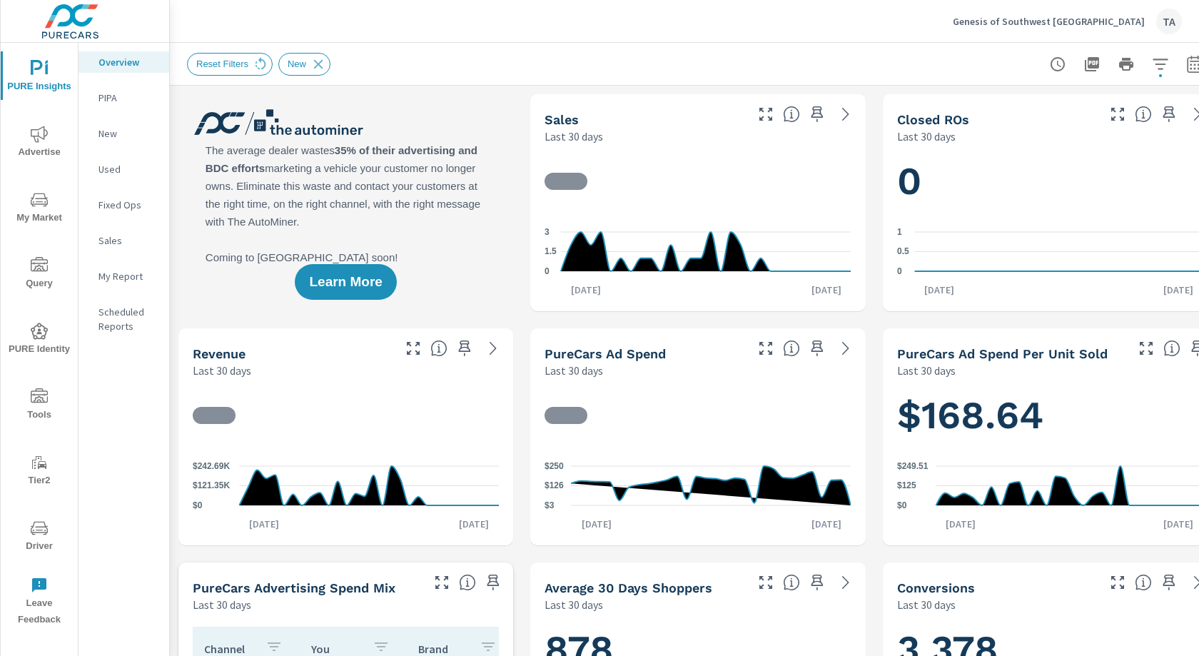
scroll to position [0, 26]
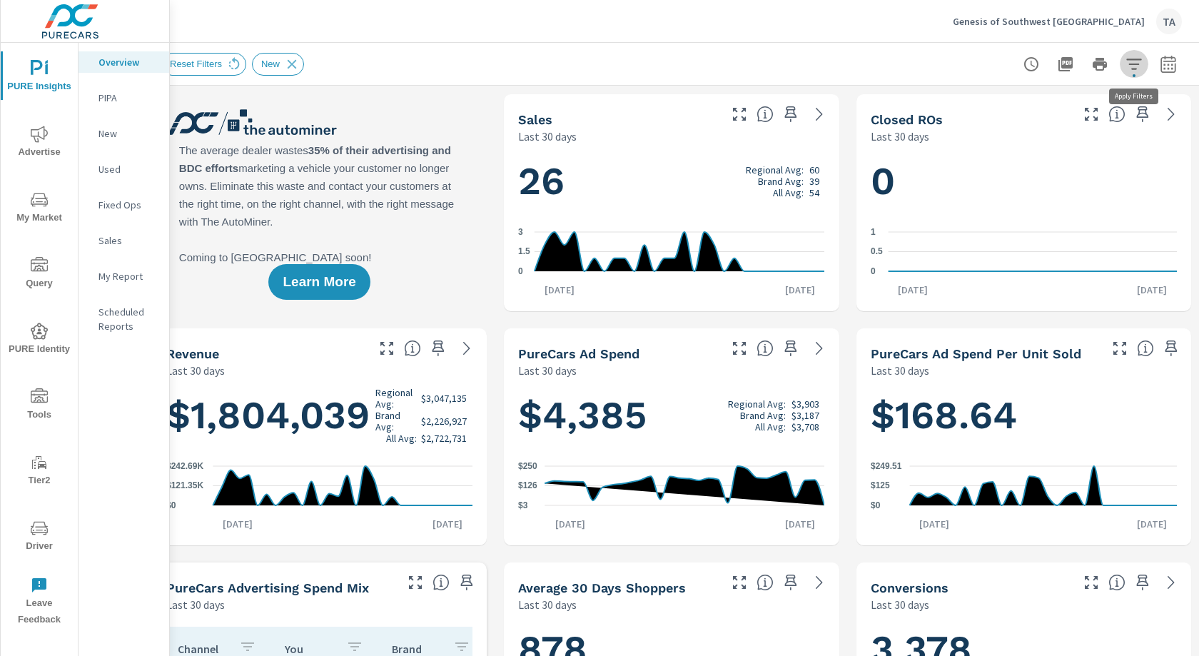
click at [1125, 70] on icon "button" at bounding box center [1133, 64] width 17 height 17
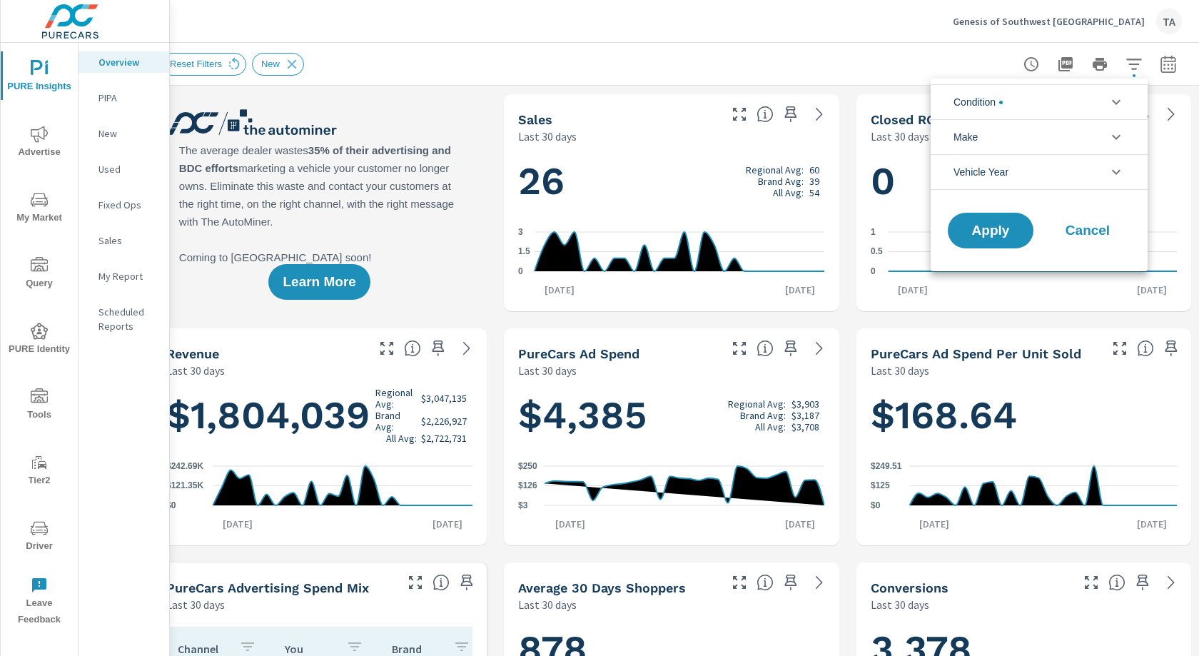
click at [1175, 54] on div at bounding box center [599, 328] width 1199 height 656
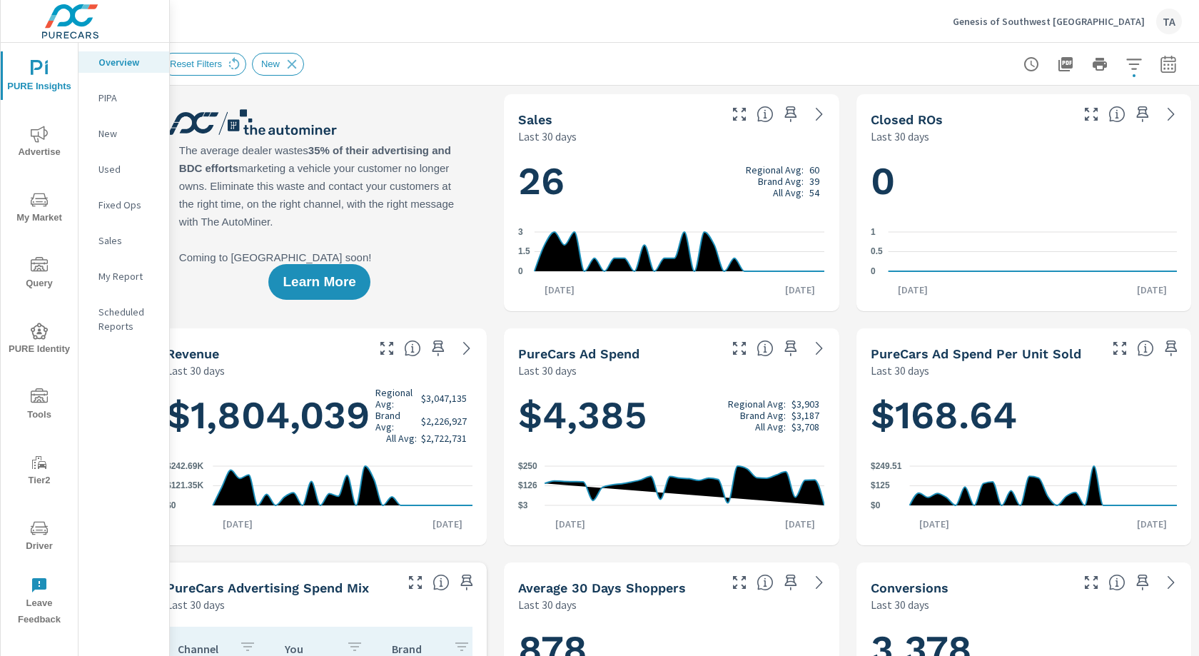
click at [1168, 61] on icon "button" at bounding box center [1168, 64] width 17 height 17
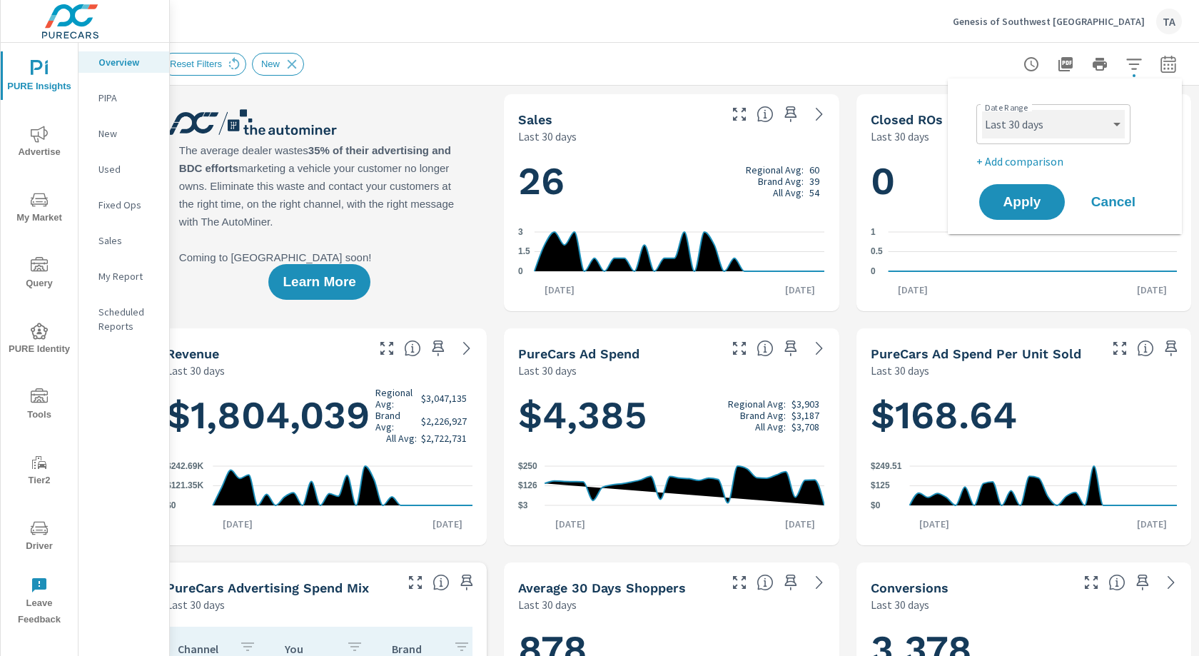
click at [1028, 125] on select "Custom [DATE] Last week Last 7 days Last 14 days Last 30 days Last 45 days Last…" at bounding box center [1053, 124] width 143 height 29
click at [982, 110] on select "Custom [DATE] Last week Last 7 days Last 14 days Last 30 days Last 45 days Last…" at bounding box center [1053, 124] width 143 height 29
select select "Last month"
click at [1028, 211] on button "Apply" at bounding box center [1022, 201] width 88 height 37
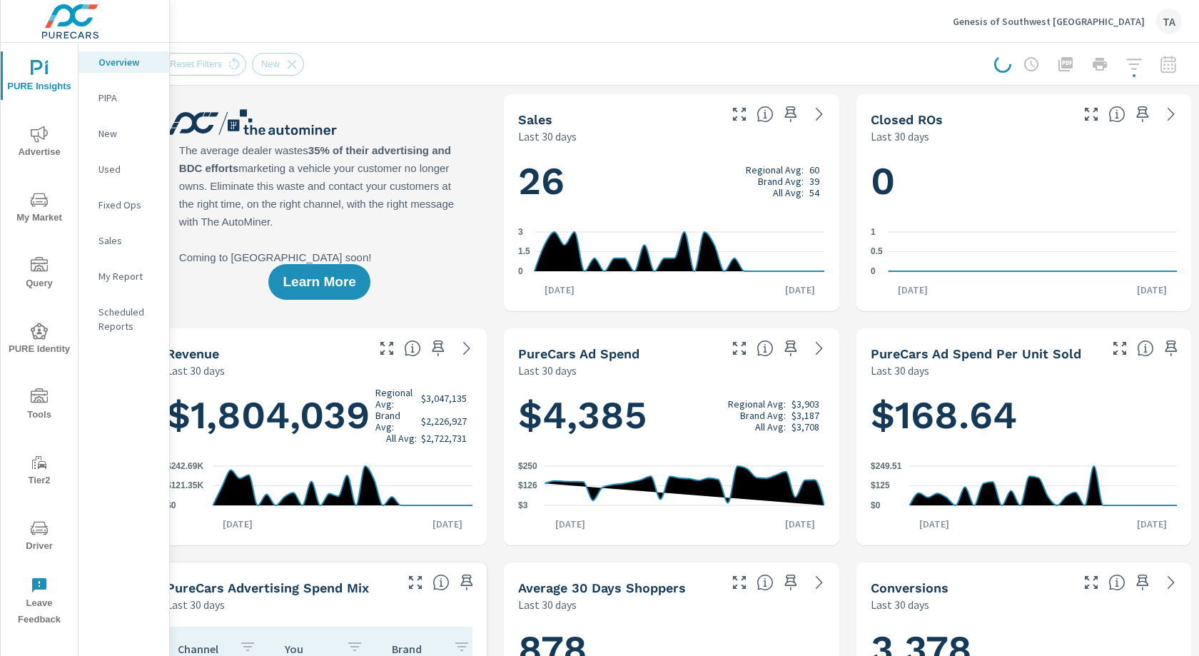
click at [1133, 56] on div at bounding box center [1088, 64] width 188 height 29
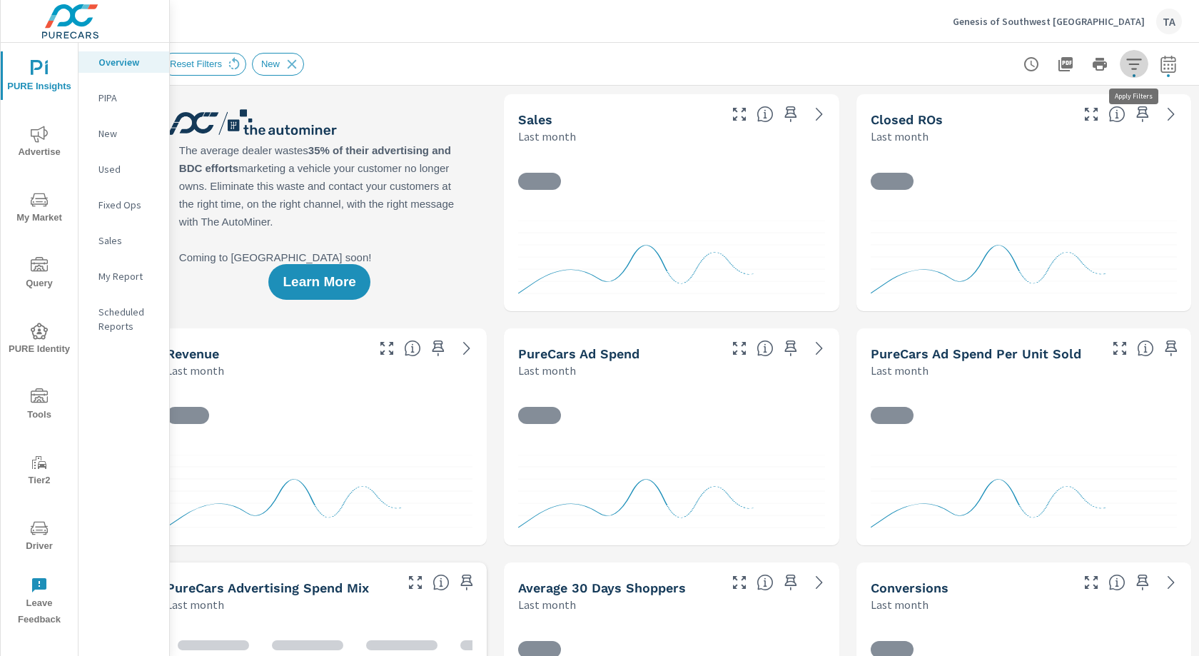
click at [1132, 66] on icon "button" at bounding box center [1133, 64] width 17 height 17
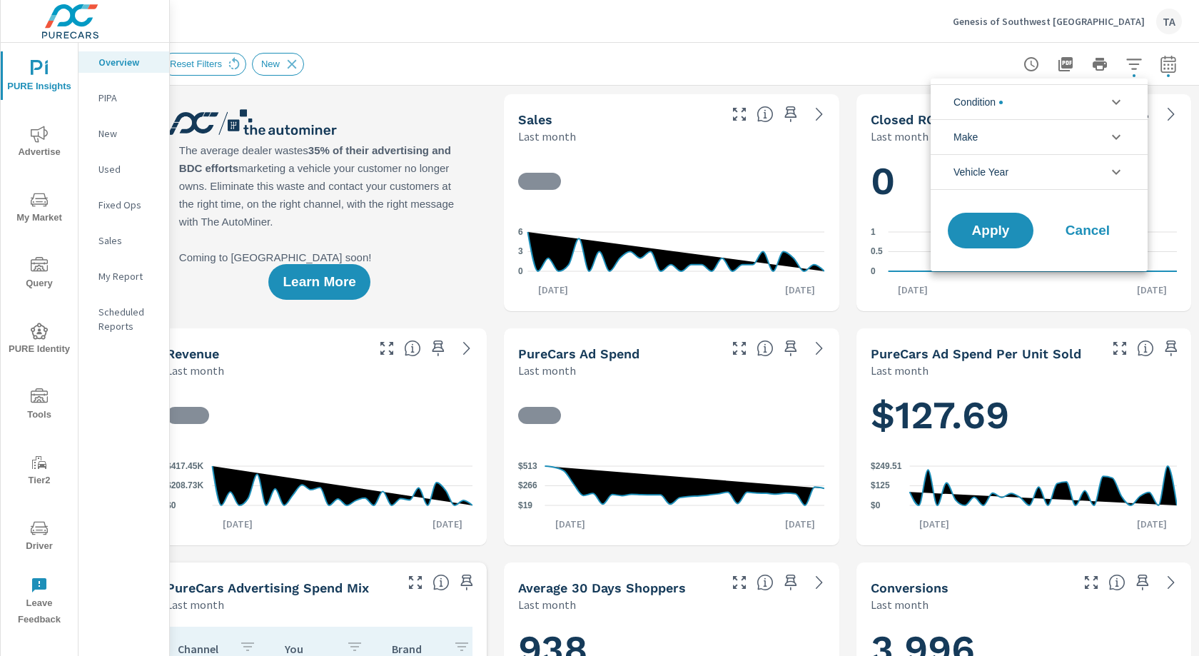
click at [1030, 109] on li "Condition" at bounding box center [1039, 101] width 217 height 35
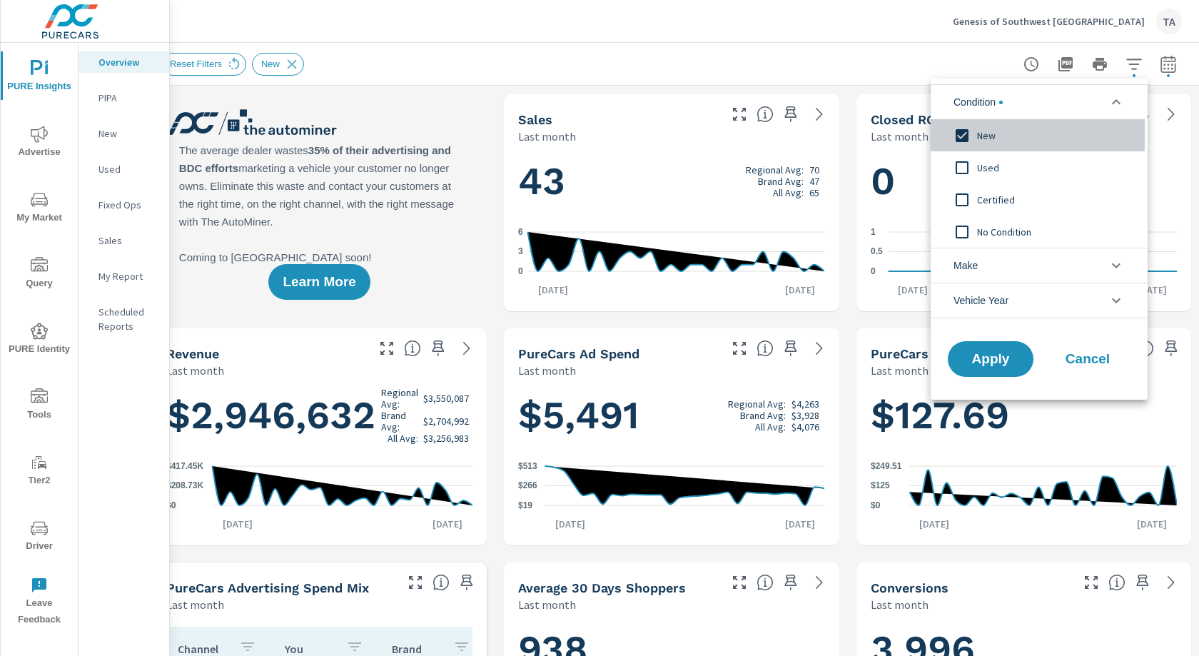
click at [961, 135] on input "filter options" at bounding box center [962, 136] width 30 height 30
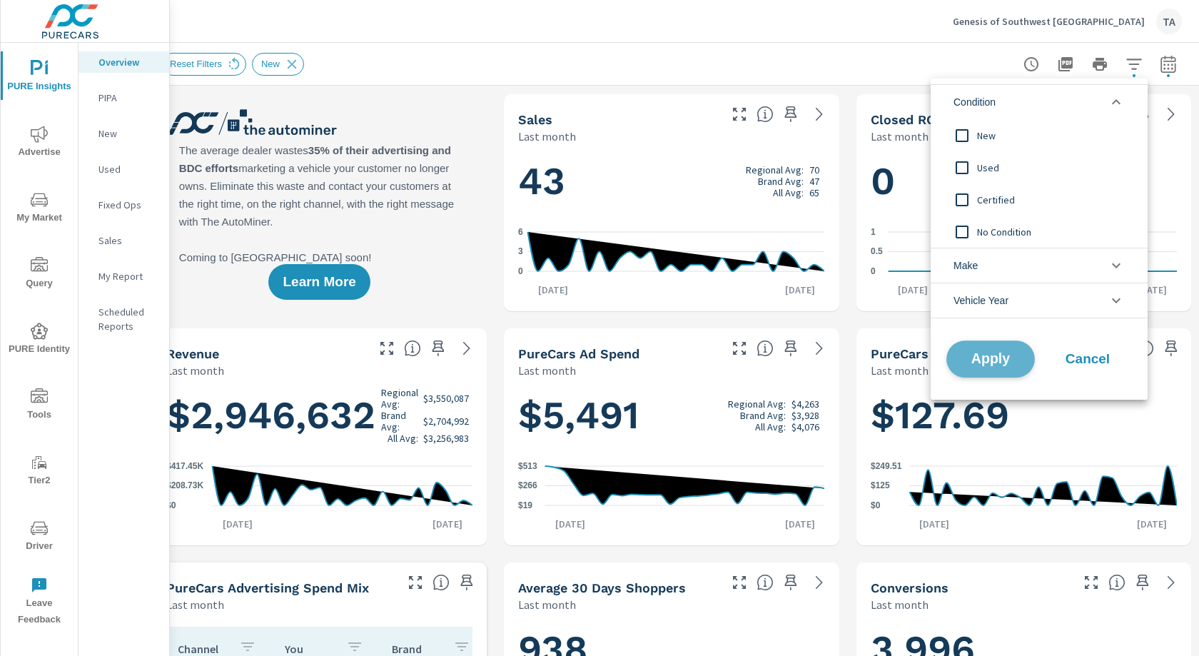
click at [1002, 363] on span "Apply" at bounding box center [990, 360] width 59 height 14
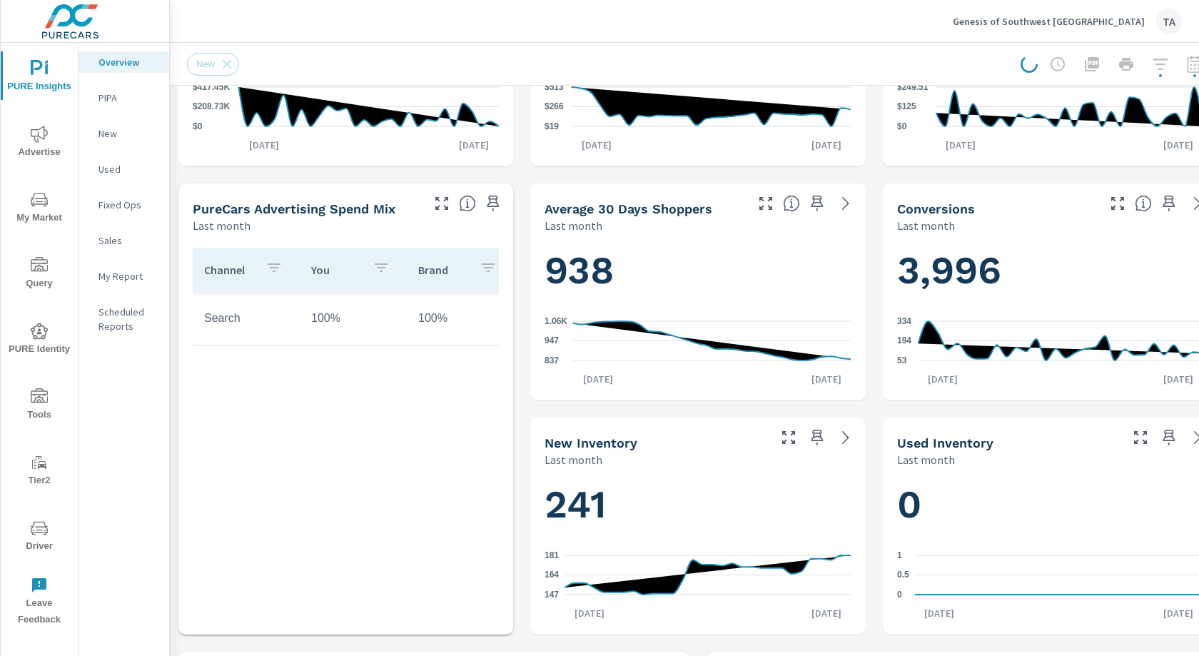
scroll to position [466, 0]
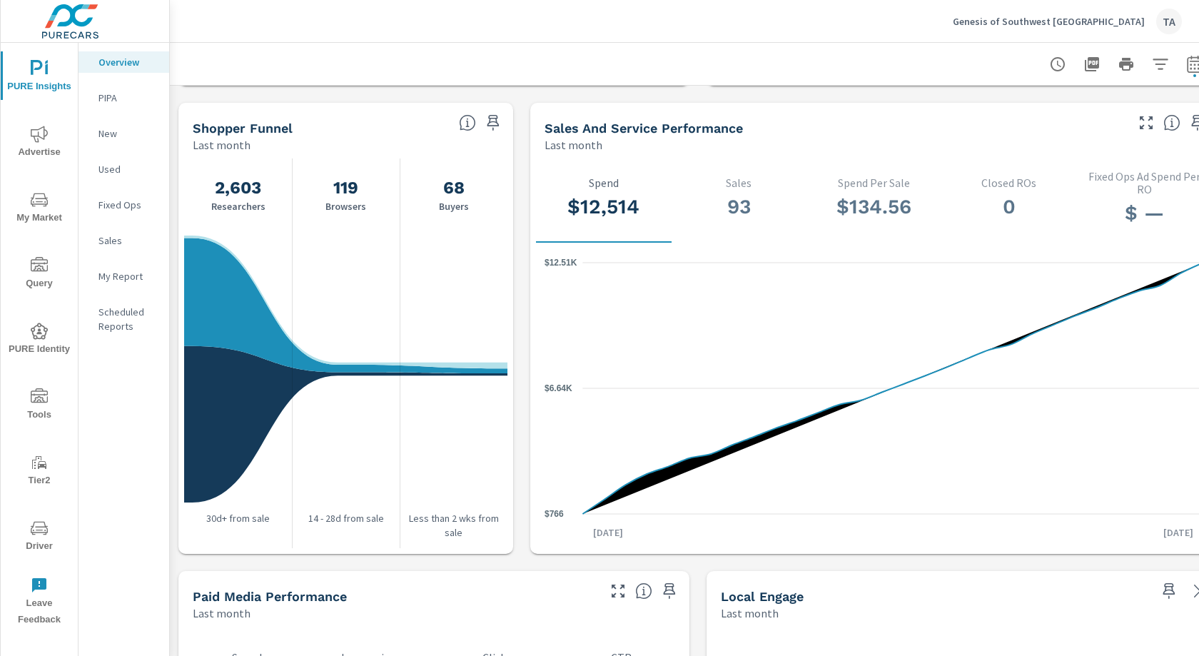
scroll to position [482, 0]
click at [41, 141] on icon "nav menu" at bounding box center [39, 134] width 17 height 17
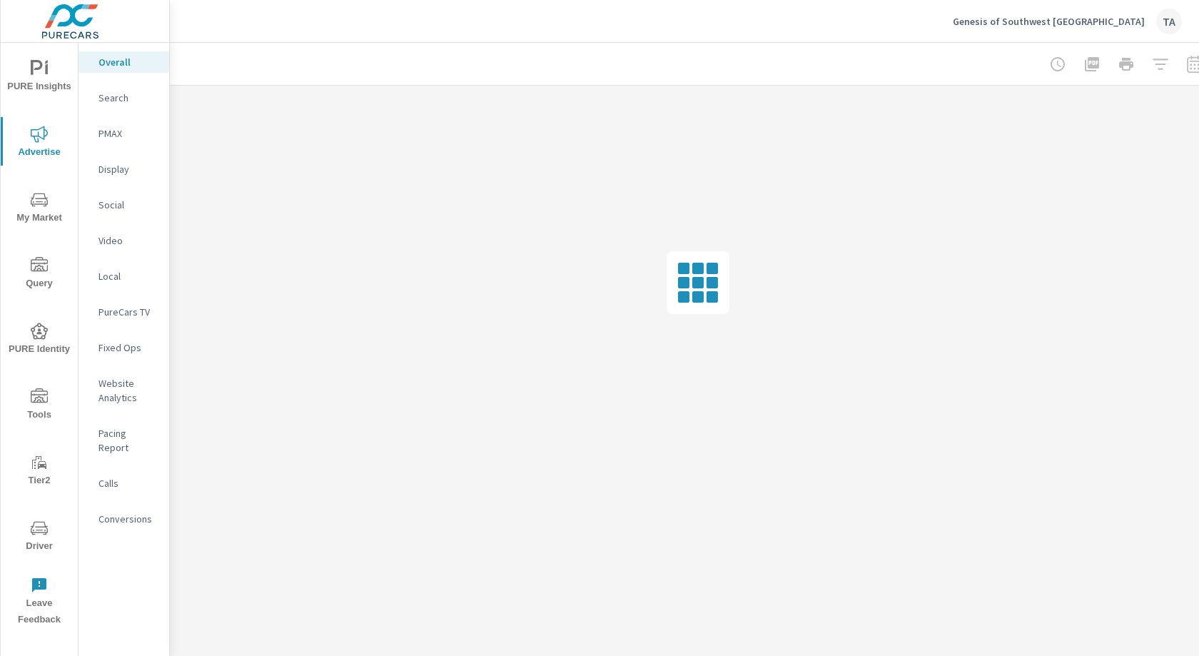
click at [131, 70] on div "Overall" at bounding box center [124, 61] width 91 height 21
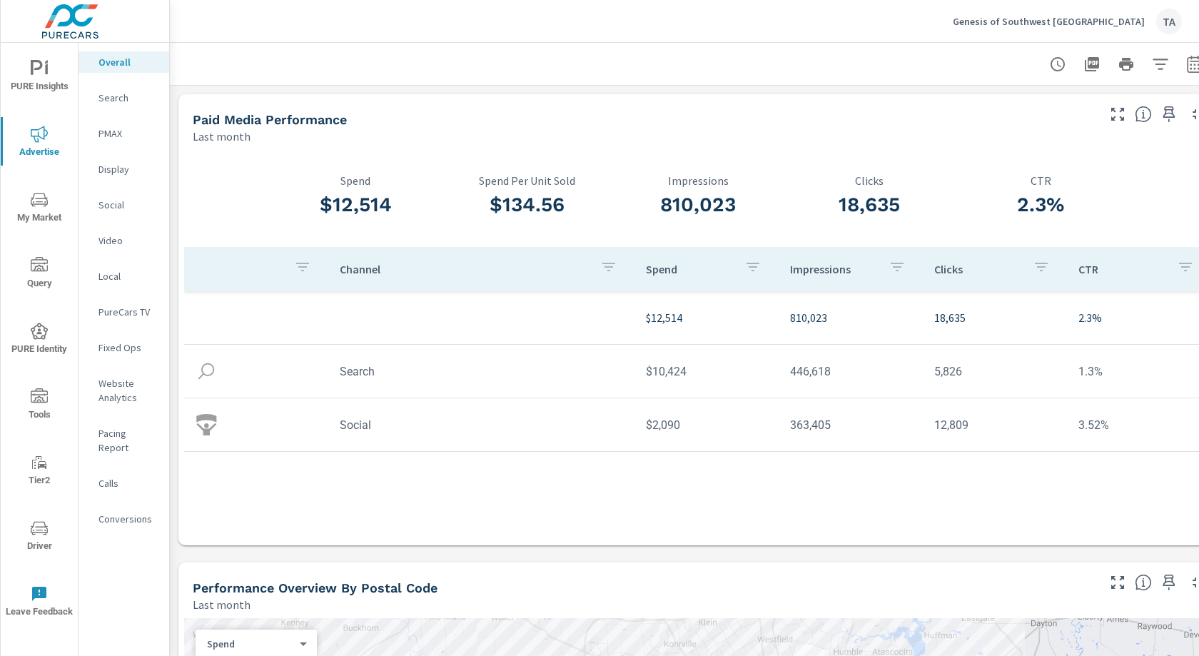
click at [115, 206] on p "Social" at bounding box center [127, 205] width 59 height 14
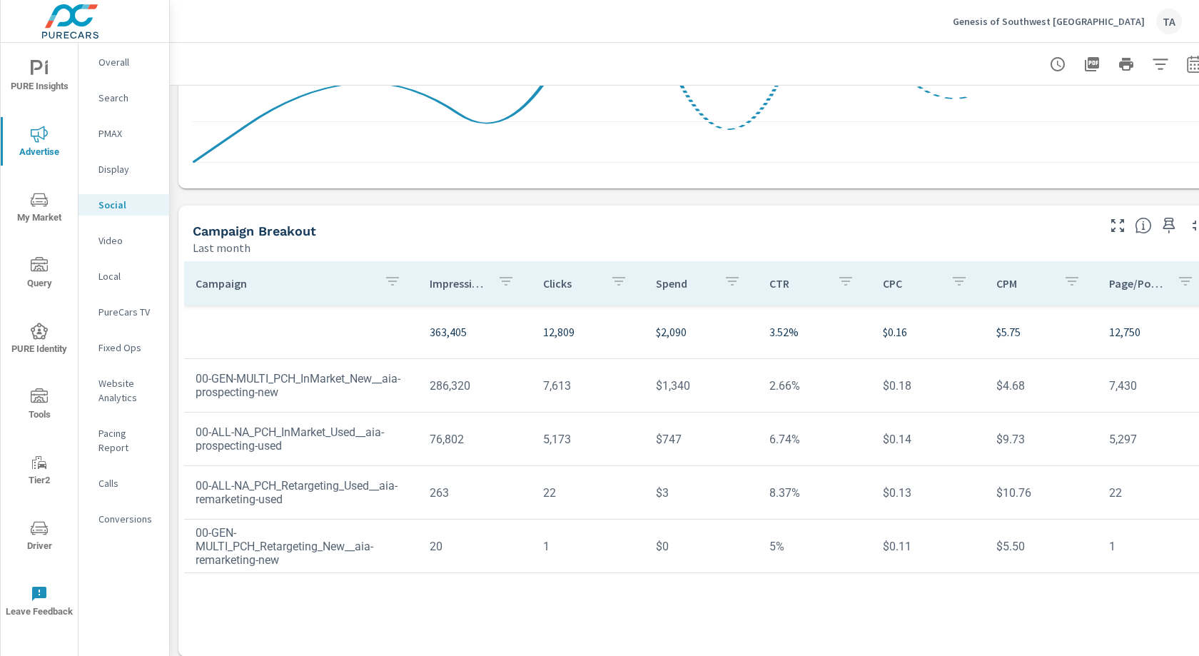
scroll to position [366, 0]
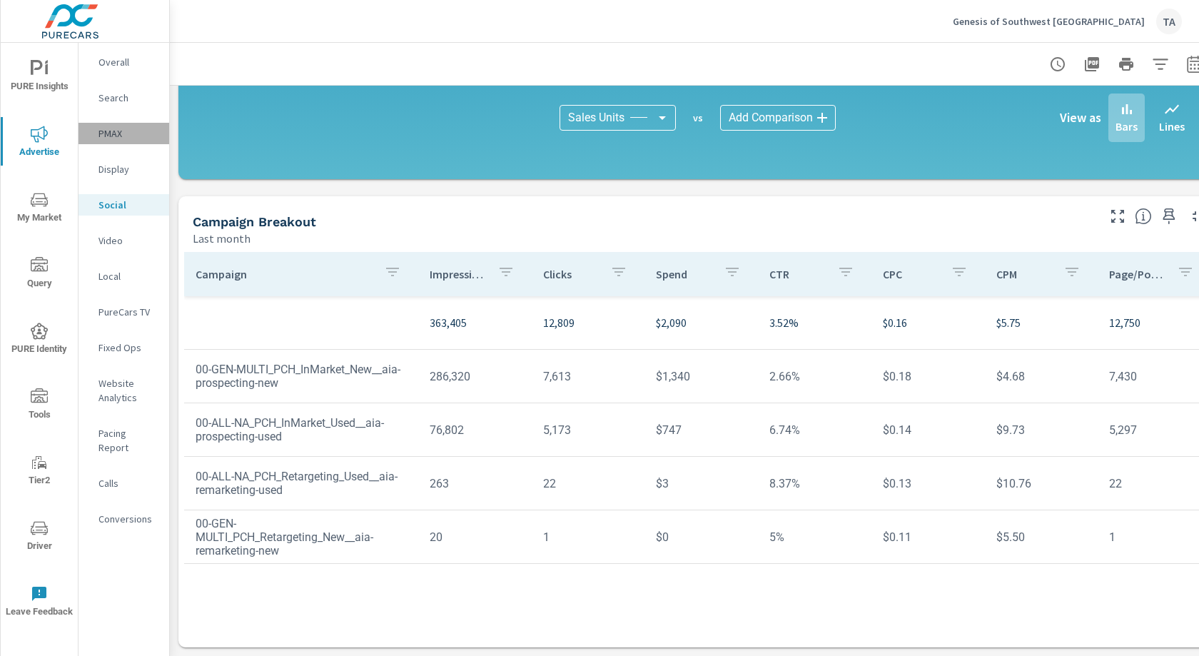
click at [122, 133] on p "PMAX" at bounding box center [127, 133] width 59 height 14
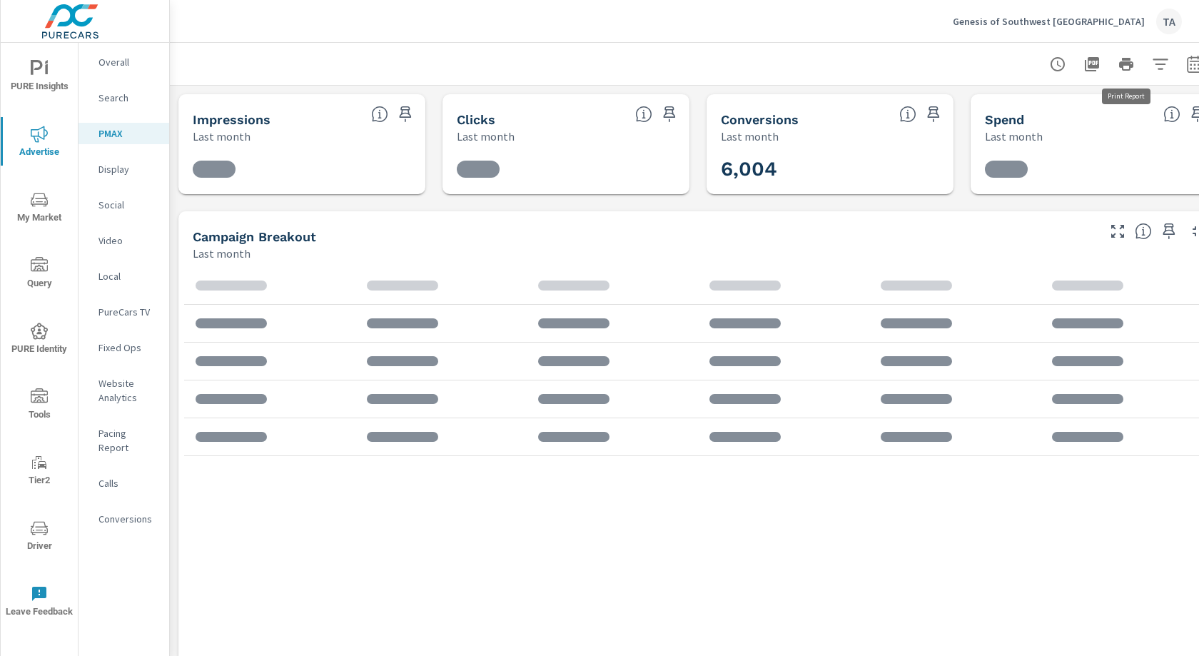
click at [1149, 64] on button "button" at bounding box center [1160, 64] width 29 height 29
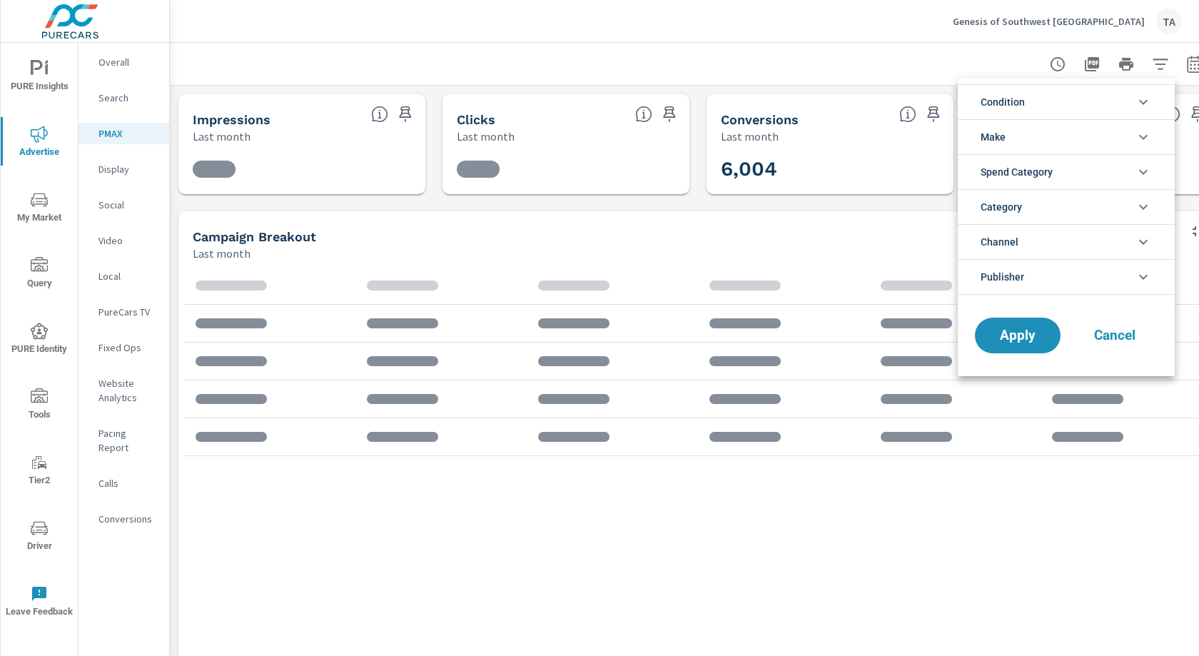
click at [1024, 213] on li "Category" at bounding box center [1066, 206] width 217 height 35
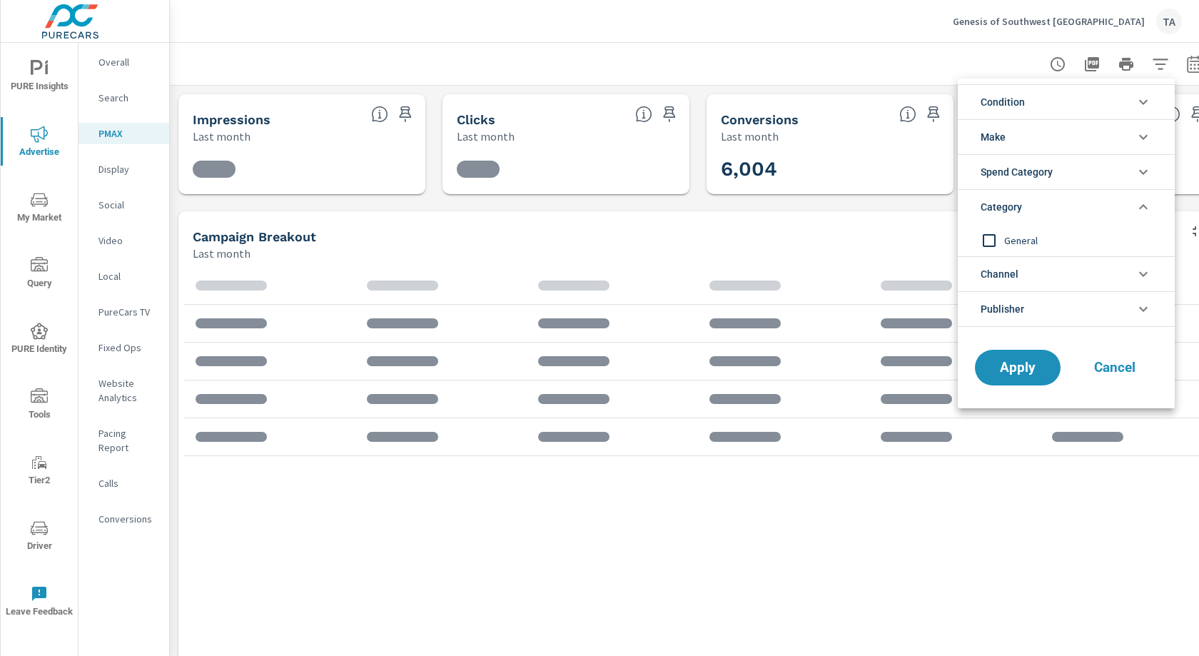
click at [1022, 131] on li "Make" at bounding box center [1066, 136] width 217 height 35
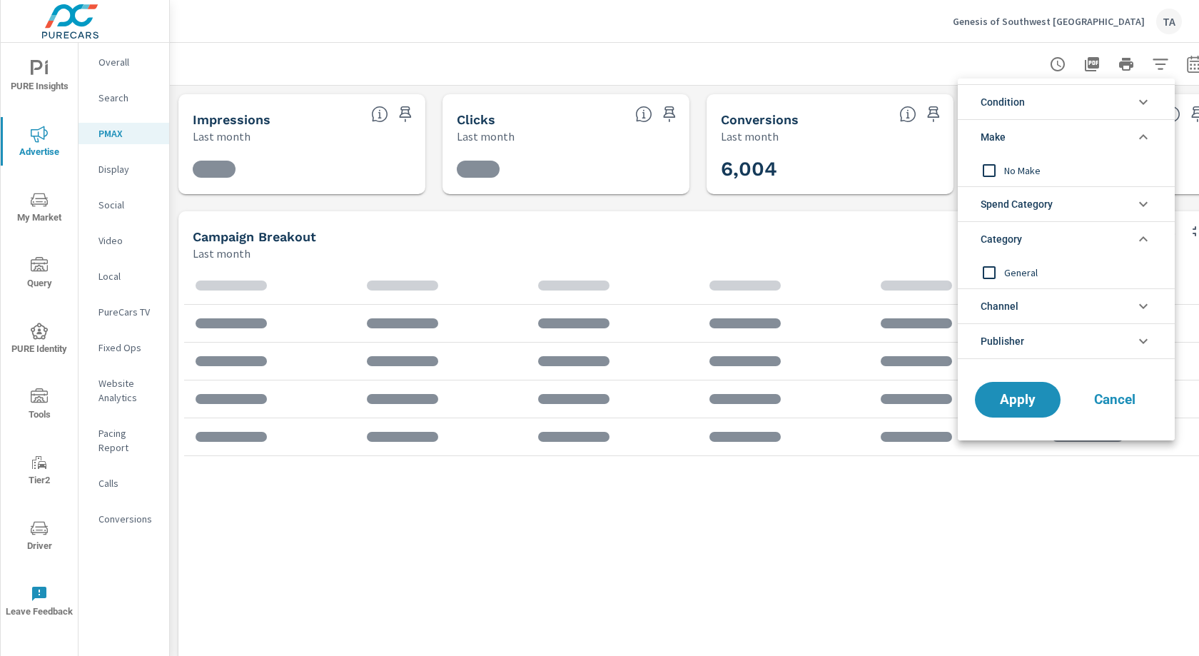
click at [1023, 94] on span "Condition" at bounding box center [1003, 102] width 44 height 34
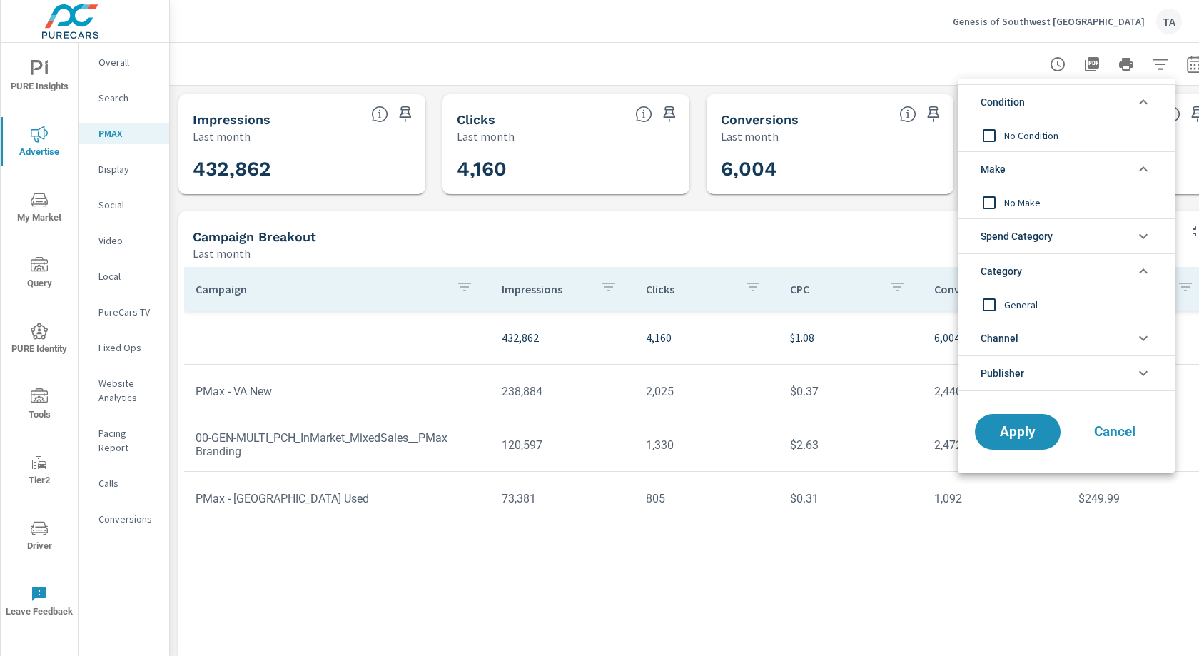
click at [1036, 276] on li "Category" at bounding box center [1066, 270] width 217 height 35
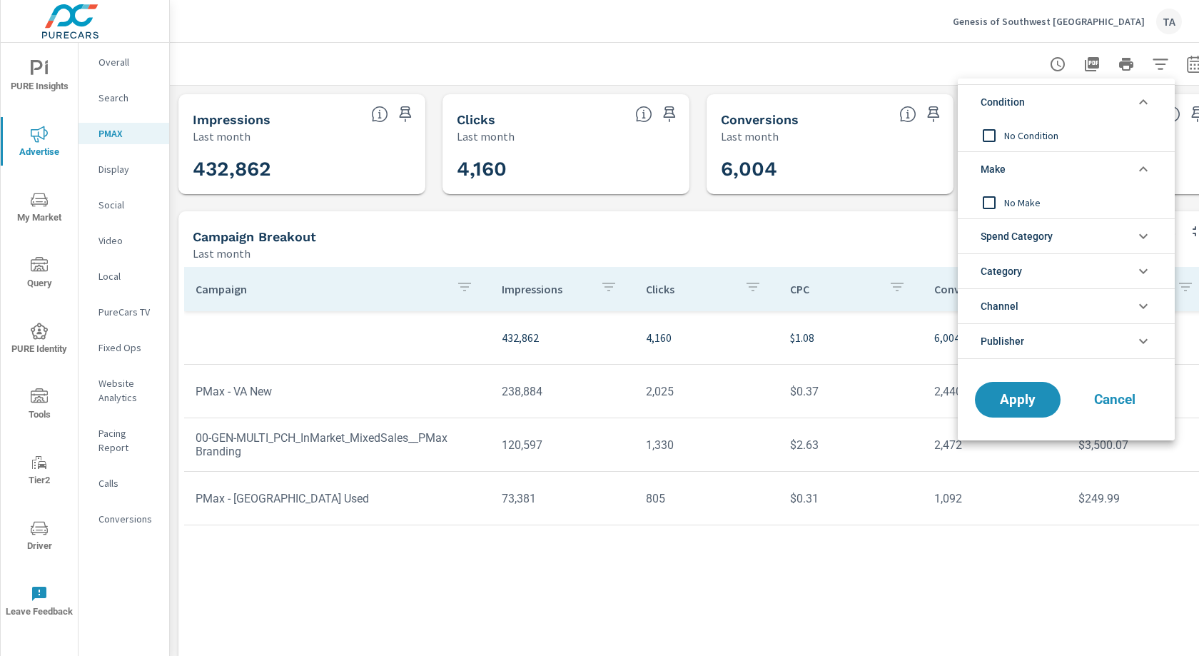
click at [1036, 302] on li "Channel" at bounding box center [1066, 305] width 217 height 35
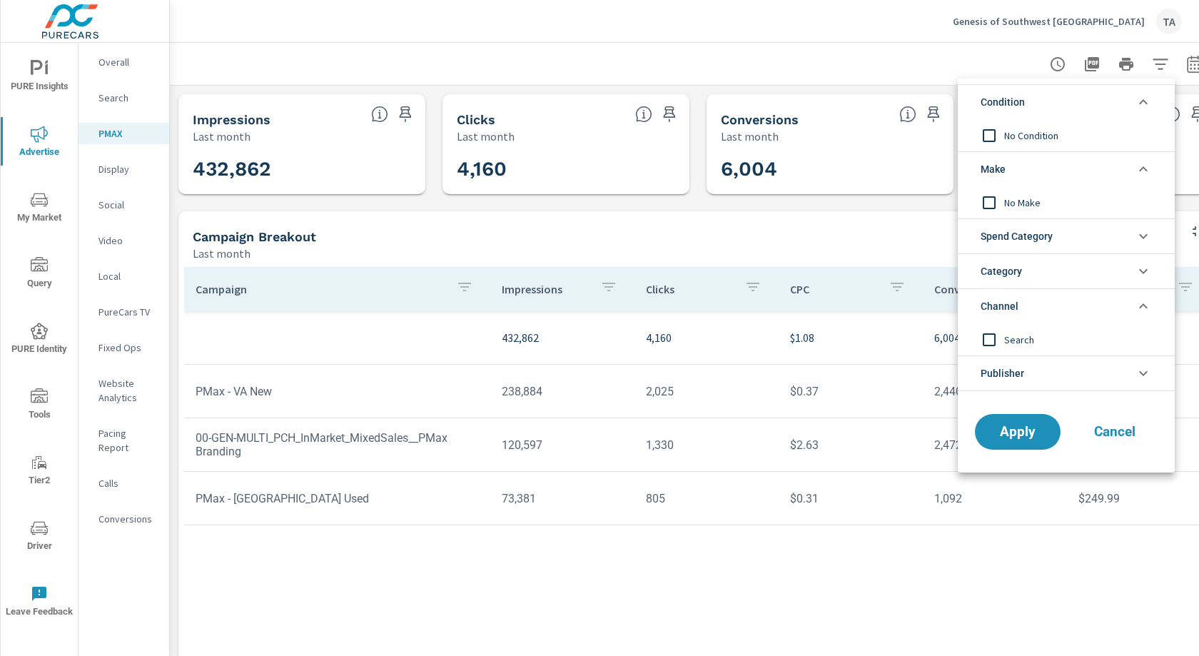
click at [1105, 447] on button "Cancel" at bounding box center [1115, 432] width 86 height 36
